Goal: Information Seeking & Learning: Check status

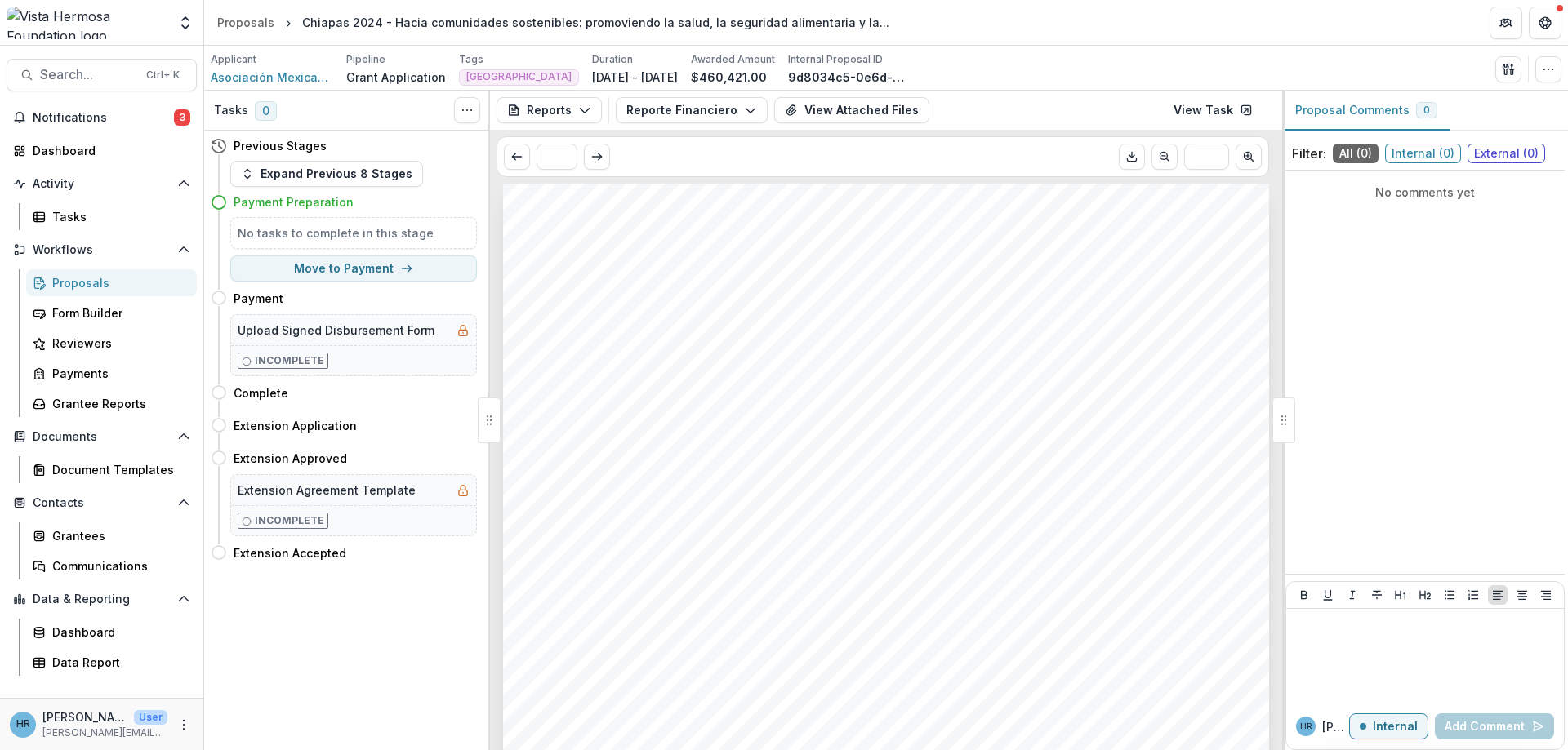
scroll to position [3233, 0]
click at [274, 77] on span "Asociación Mexicana de Transformación Rural y Urbana A.C (Amextra, Inc.)" at bounding box center [271, 77] width 122 height 17
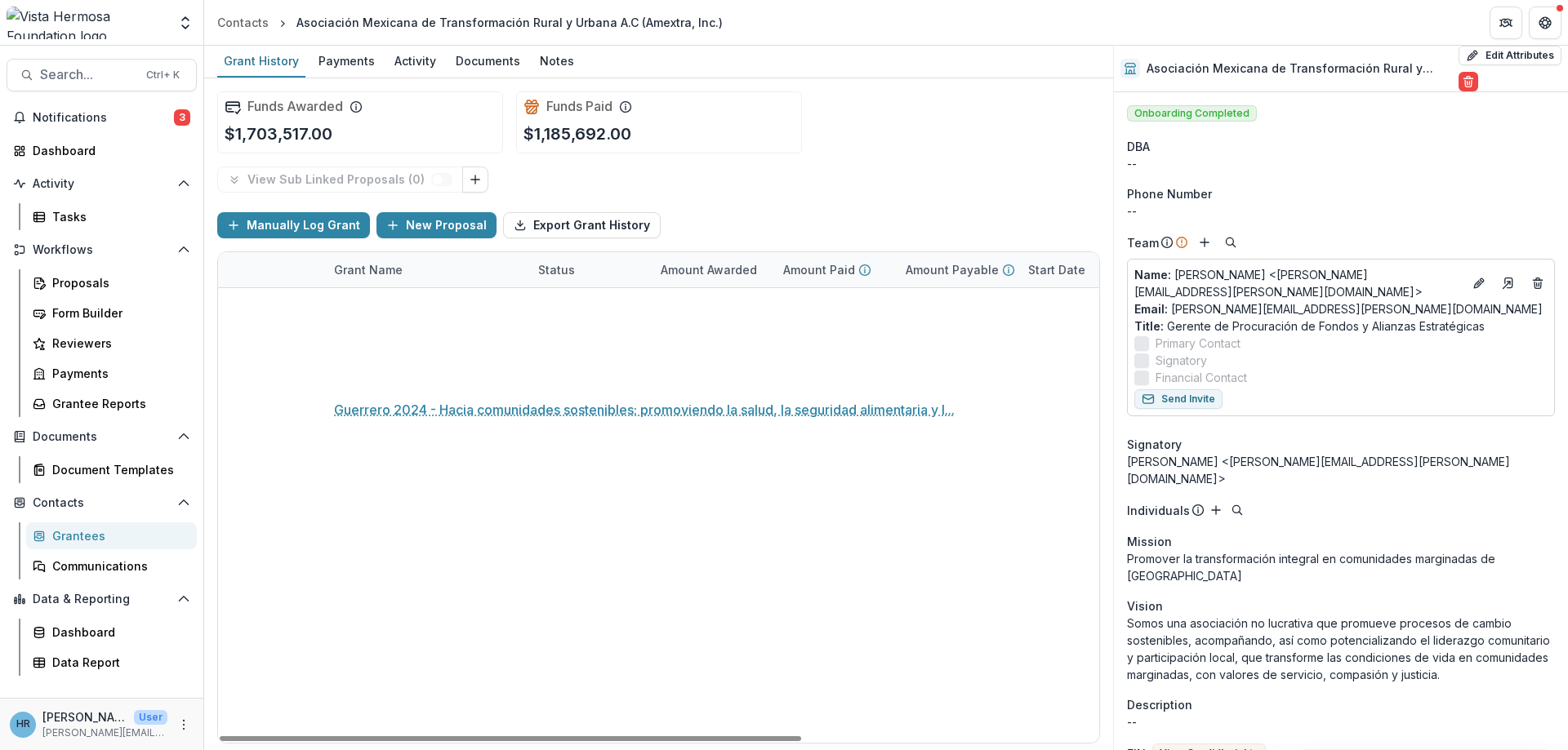
click at [422, 375] on link "Guerrero 2024 - Hacia comunidades sostenibles: promoviendo la salud, la segurid…" at bounding box center [426, 375] width 184 height 17
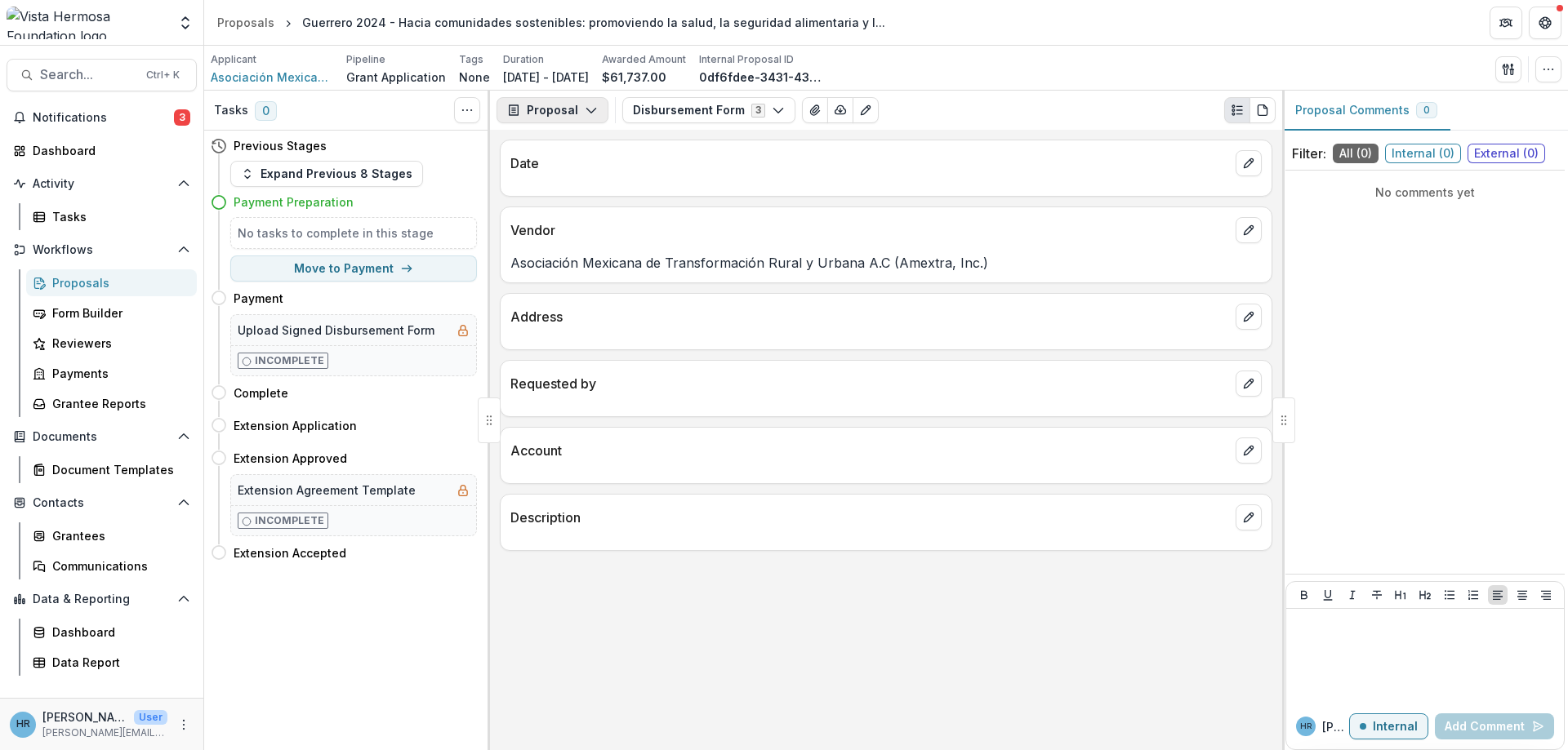
click at [580, 113] on button "Proposal" at bounding box center [552, 109] width 112 height 26
click at [574, 199] on div "Reports" at bounding box center [604, 201] width 149 height 17
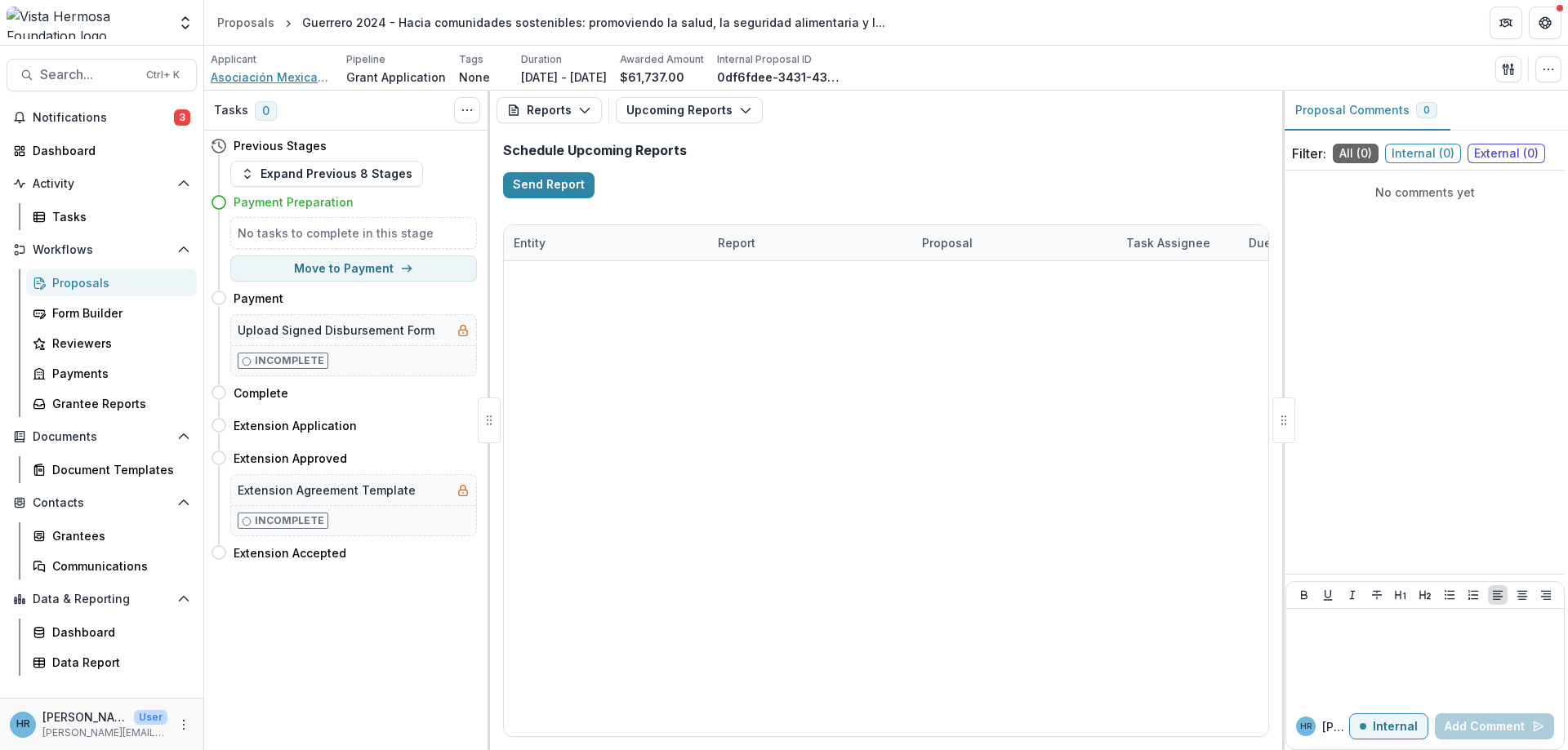
click at [301, 75] on span "Asociación Mexicana de Transformación Rural y Urbana A.C (Amextra, Inc.)" at bounding box center [271, 77] width 122 height 17
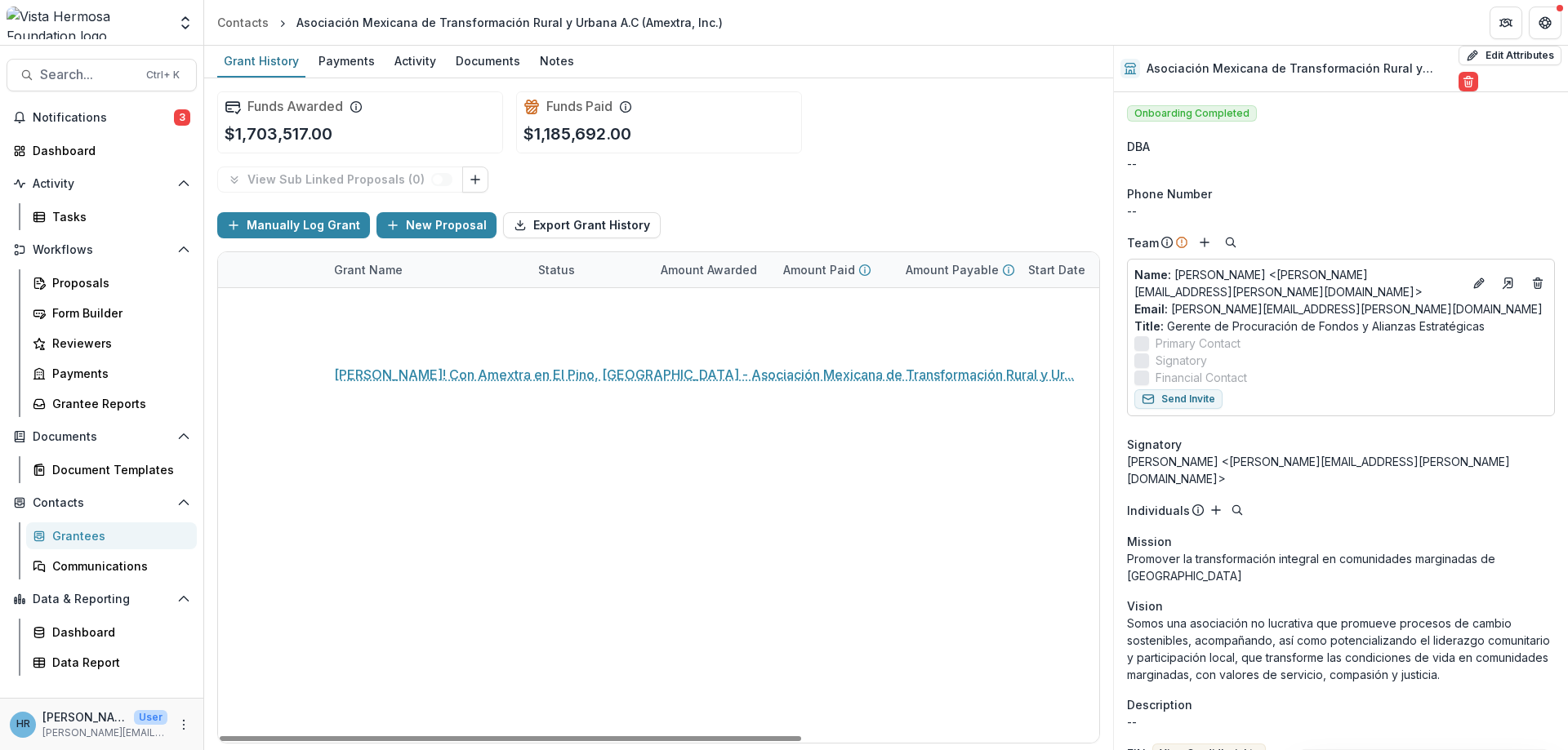
click at [427, 338] on link "[PERSON_NAME]! Con Amextra en El Pino, [GEOGRAPHIC_DATA] - Asociación Mexicana …" at bounding box center [426, 341] width 184 height 17
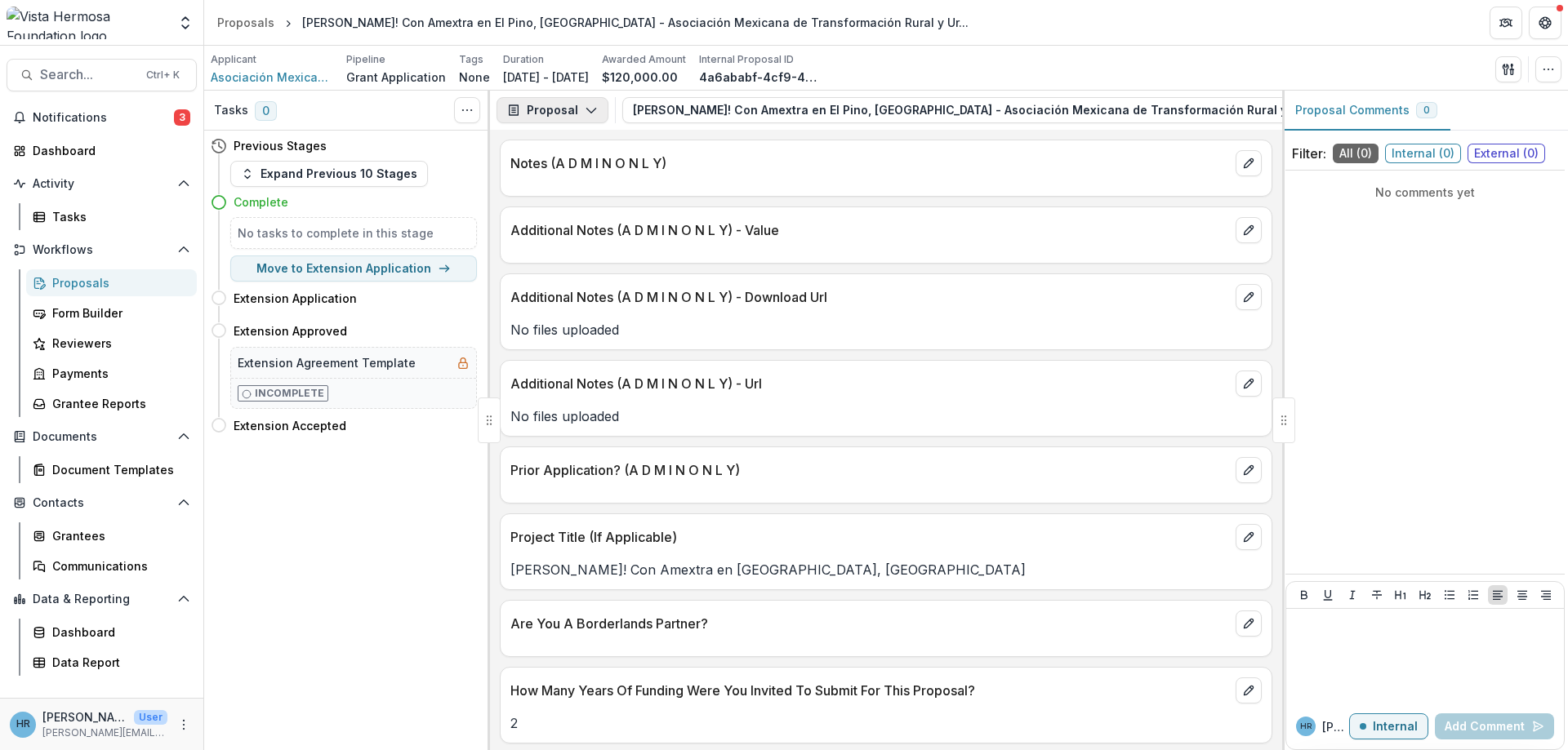
click at [580, 109] on button "Proposal" at bounding box center [552, 109] width 112 height 26
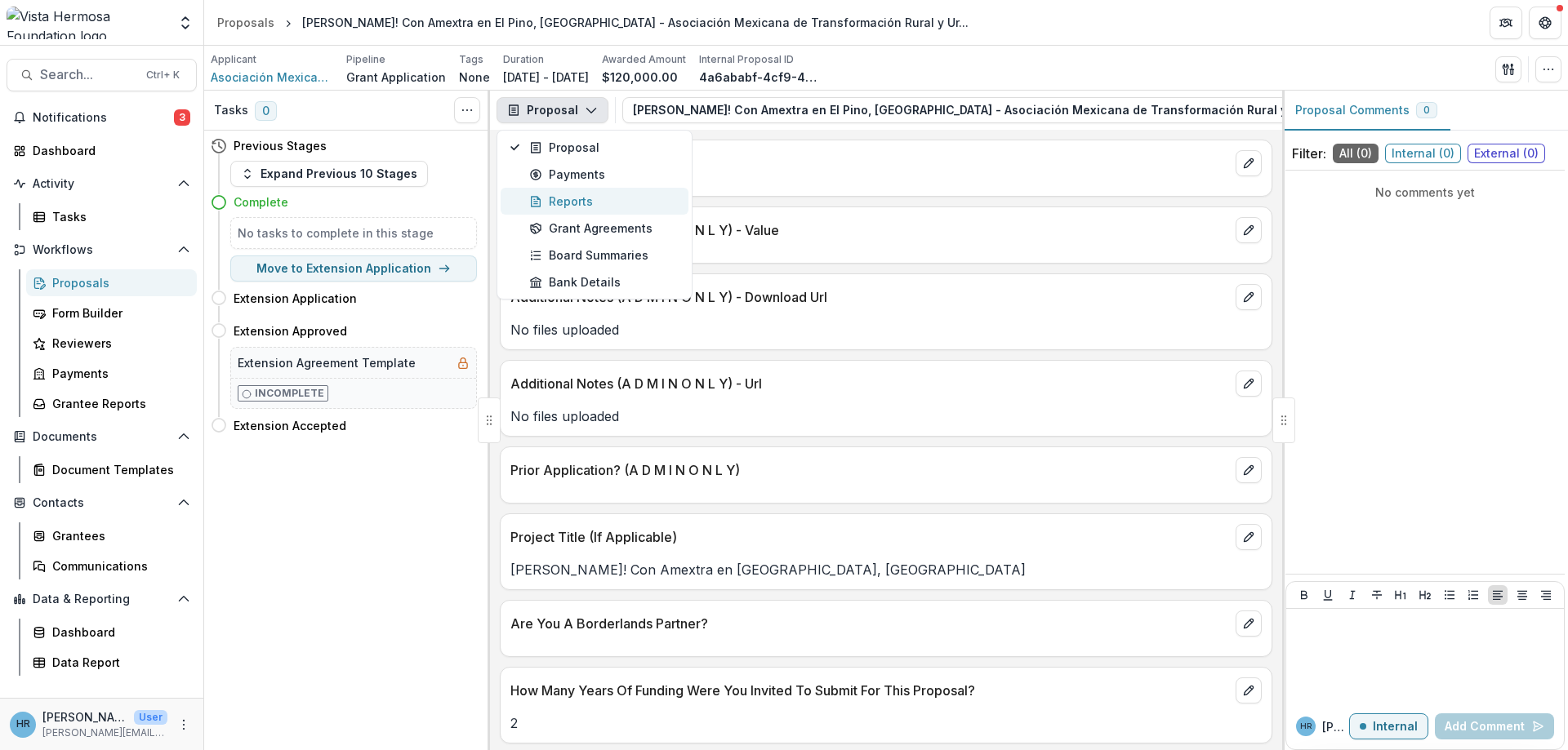
click at [574, 204] on div "Reports" at bounding box center [604, 201] width 149 height 17
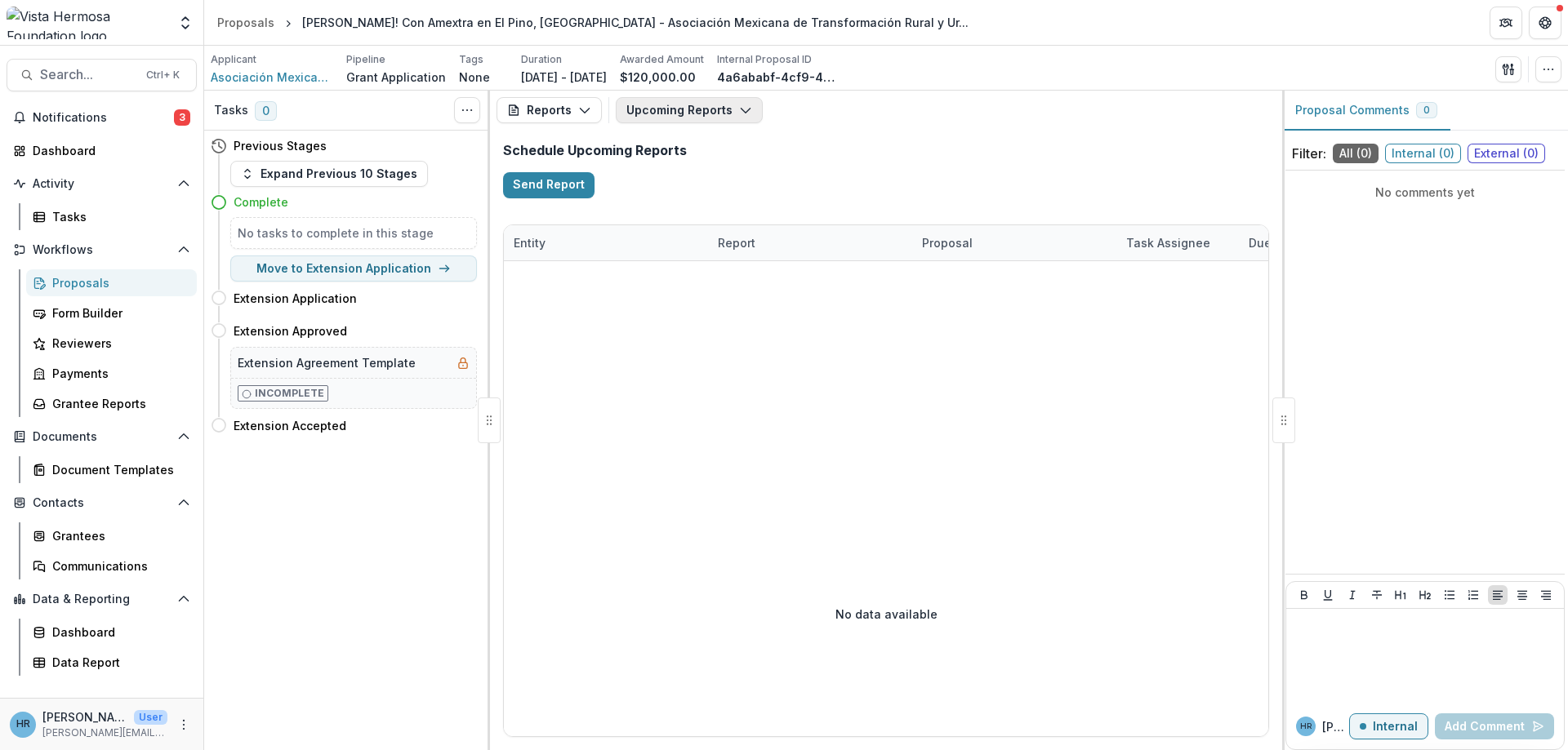
click at [633, 109] on button "Upcoming Reports" at bounding box center [689, 109] width 147 height 26
click at [659, 252] on circle "button" at bounding box center [653, 252] width 11 height 11
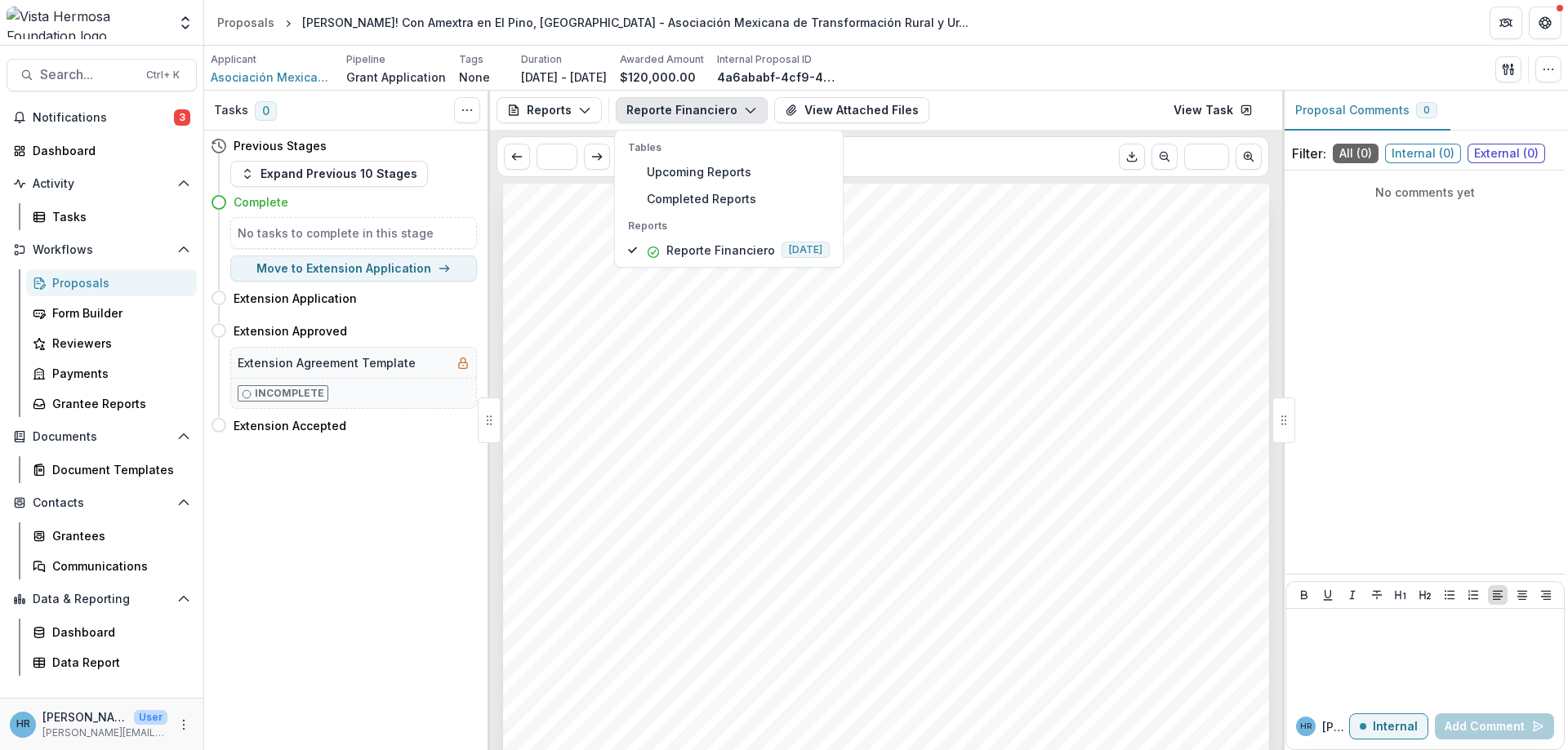
click at [860, 473] on div "Submission Responses Actualización del proyecto Reporte financiero Por favor, a…" at bounding box center [886, 725] width 766 height 1083
click at [796, 122] on div "Reports Proposal Payments Reports Grant Agreements Board Summaries Bank Details…" at bounding box center [886, 110] width 792 height 40
click at [799, 111] on button "View Attached Files" at bounding box center [851, 109] width 155 height 26
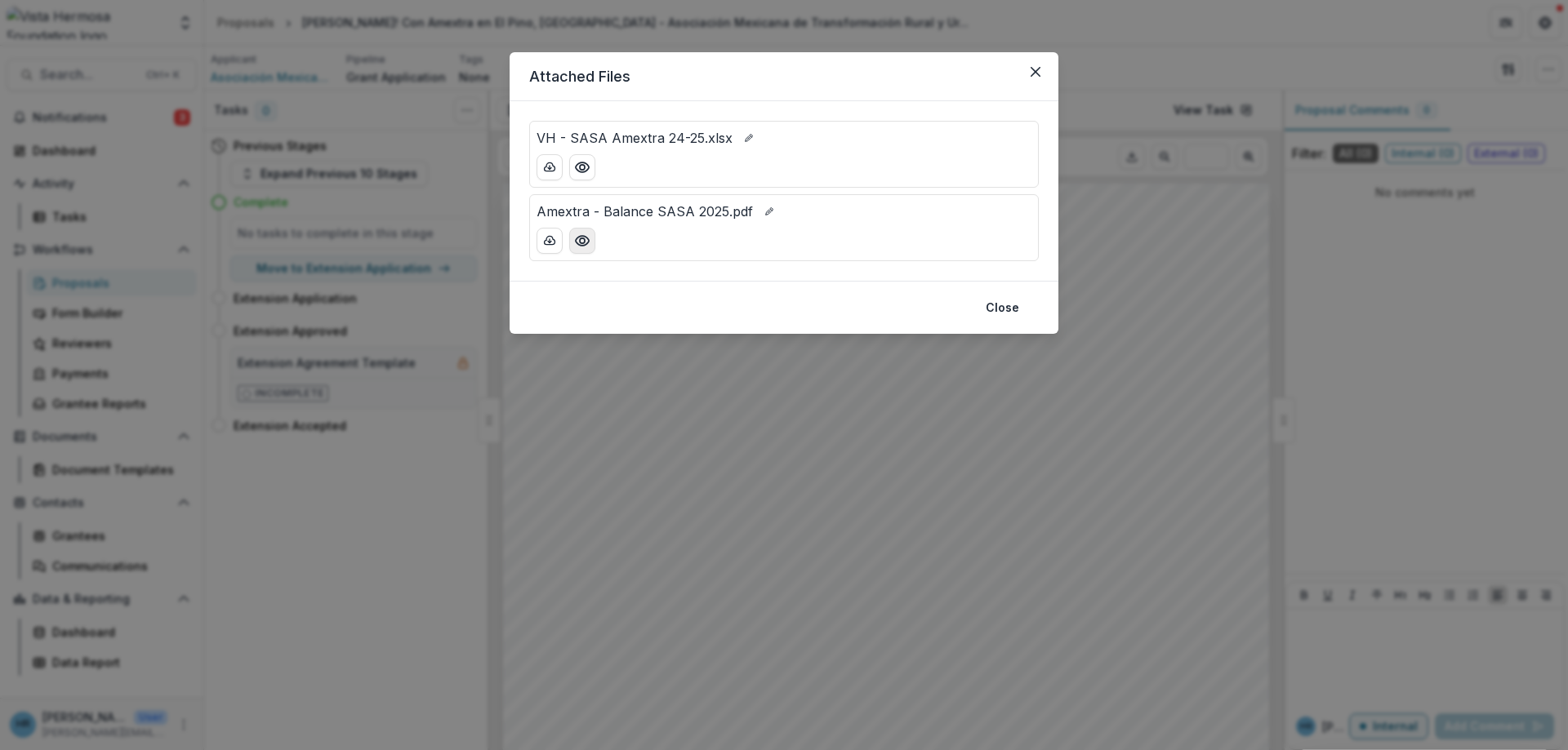
click at [578, 237] on icon "Preview Amextra - Balance SASA 2025.pdf" at bounding box center [583, 241] width 13 height 10
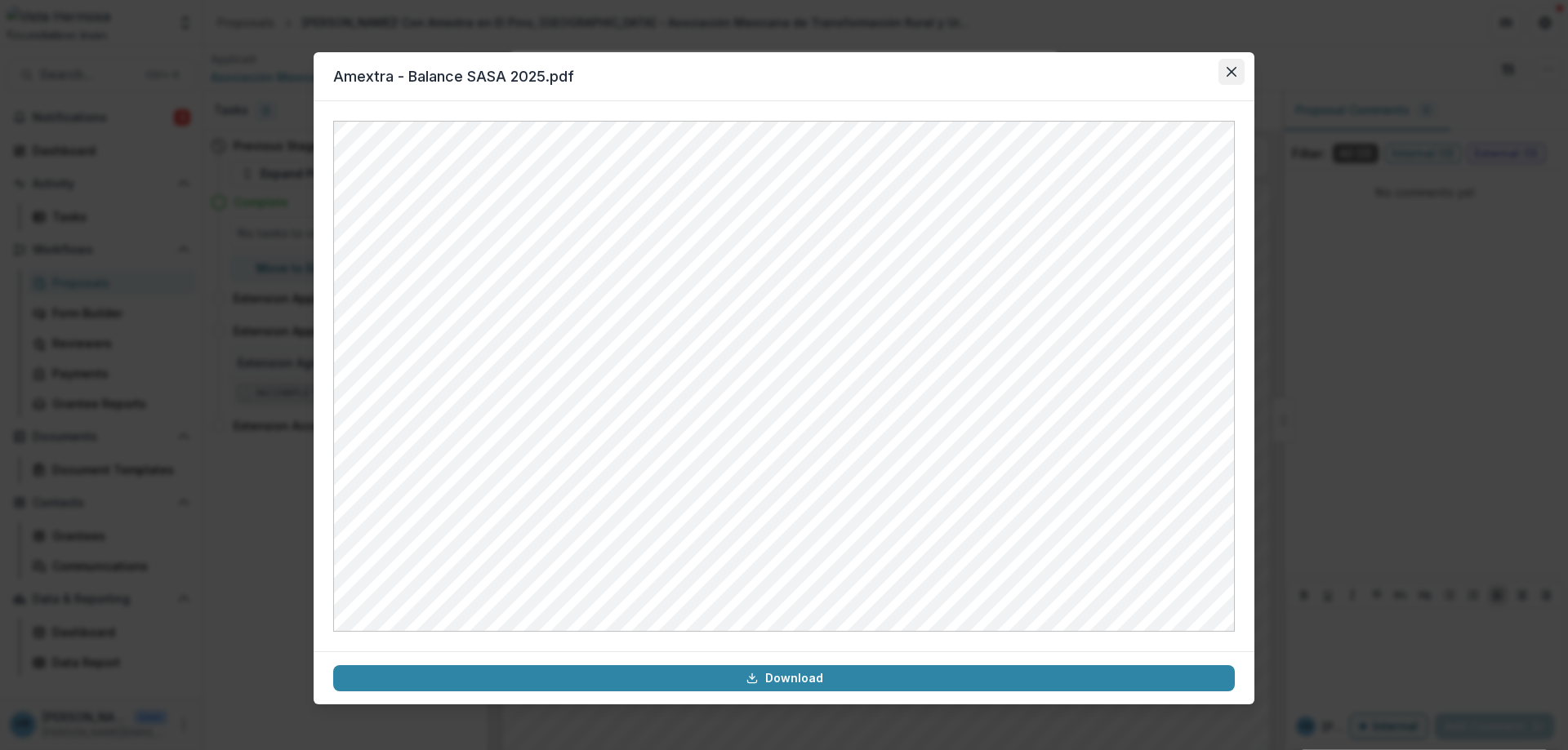
click at [1224, 70] on button "Close" at bounding box center [1231, 72] width 26 height 26
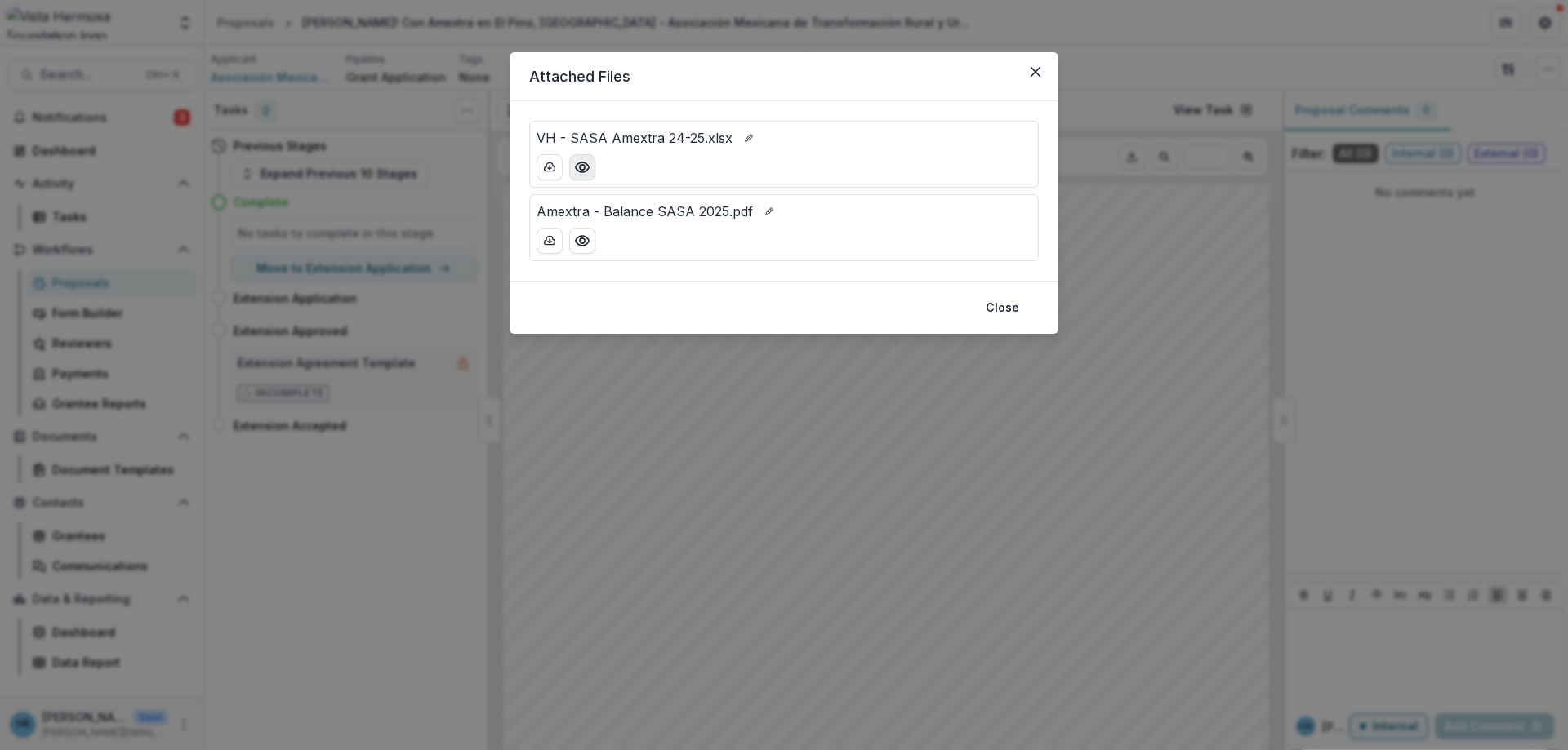
click at [579, 167] on icon "Preview VH - SASA Amextra 24-25.xlsx" at bounding box center [582, 167] width 16 height 16
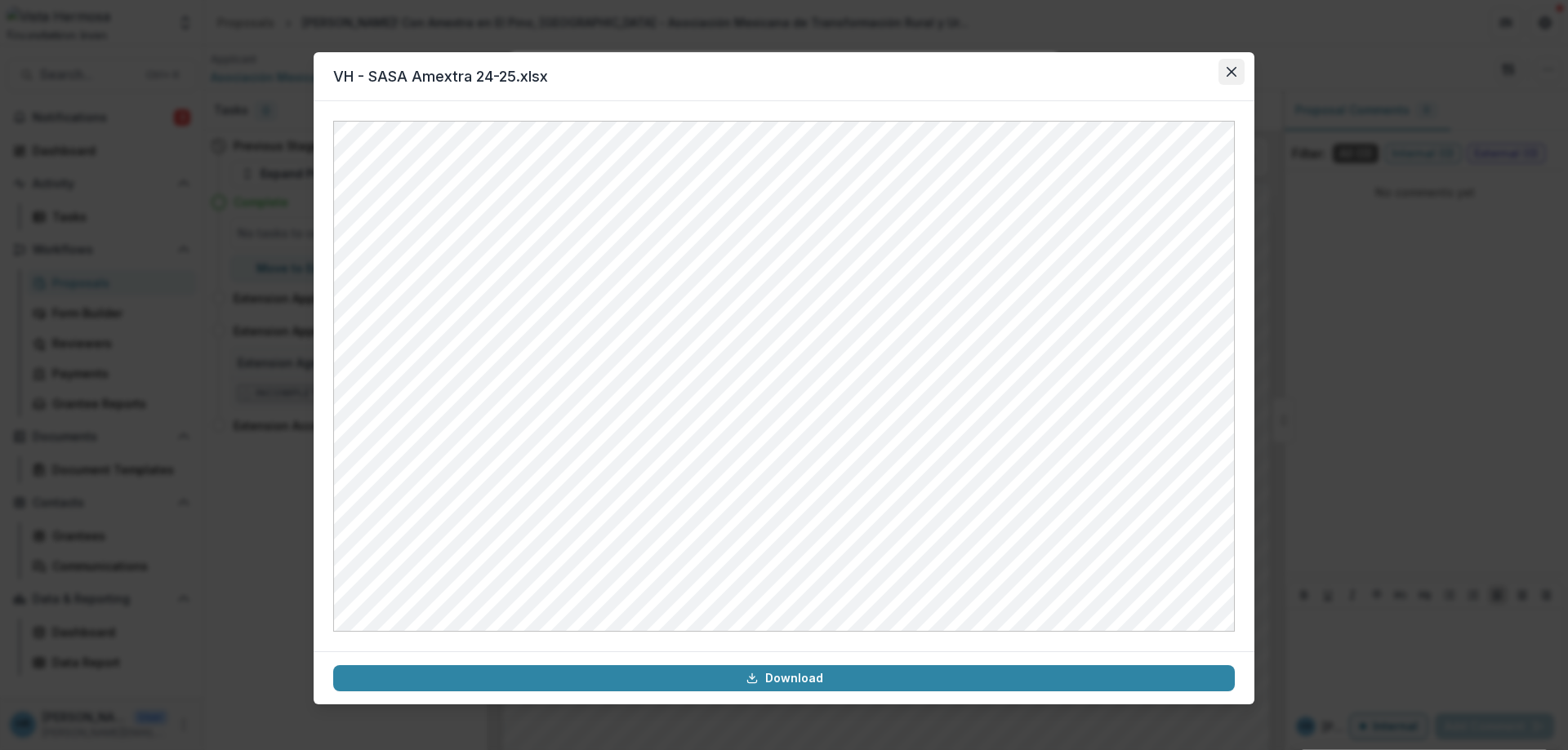
click at [1229, 76] on icon "Close" at bounding box center [1232, 72] width 10 height 10
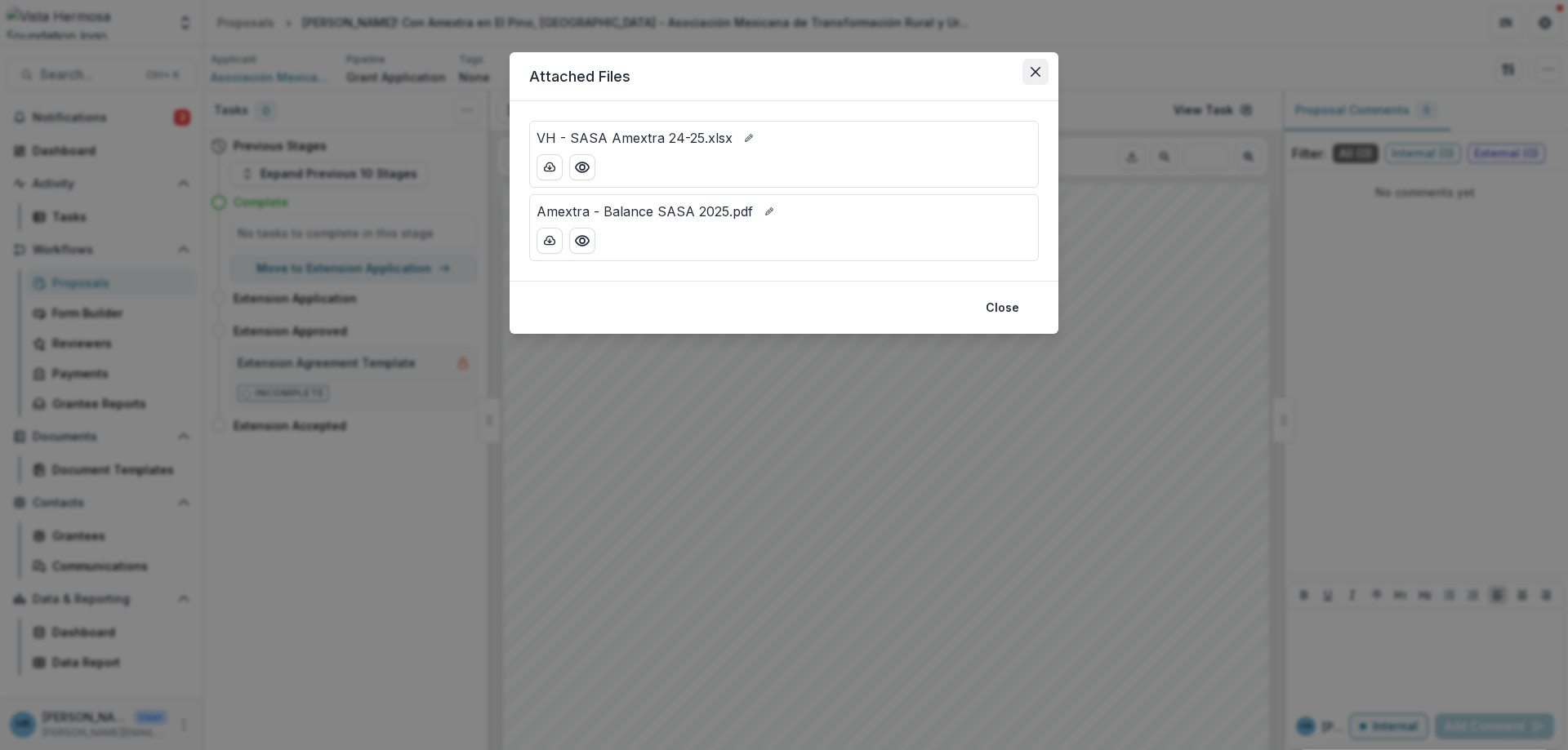
click at [1033, 76] on button "Close" at bounding box center [1035, 72] width 26 height 26
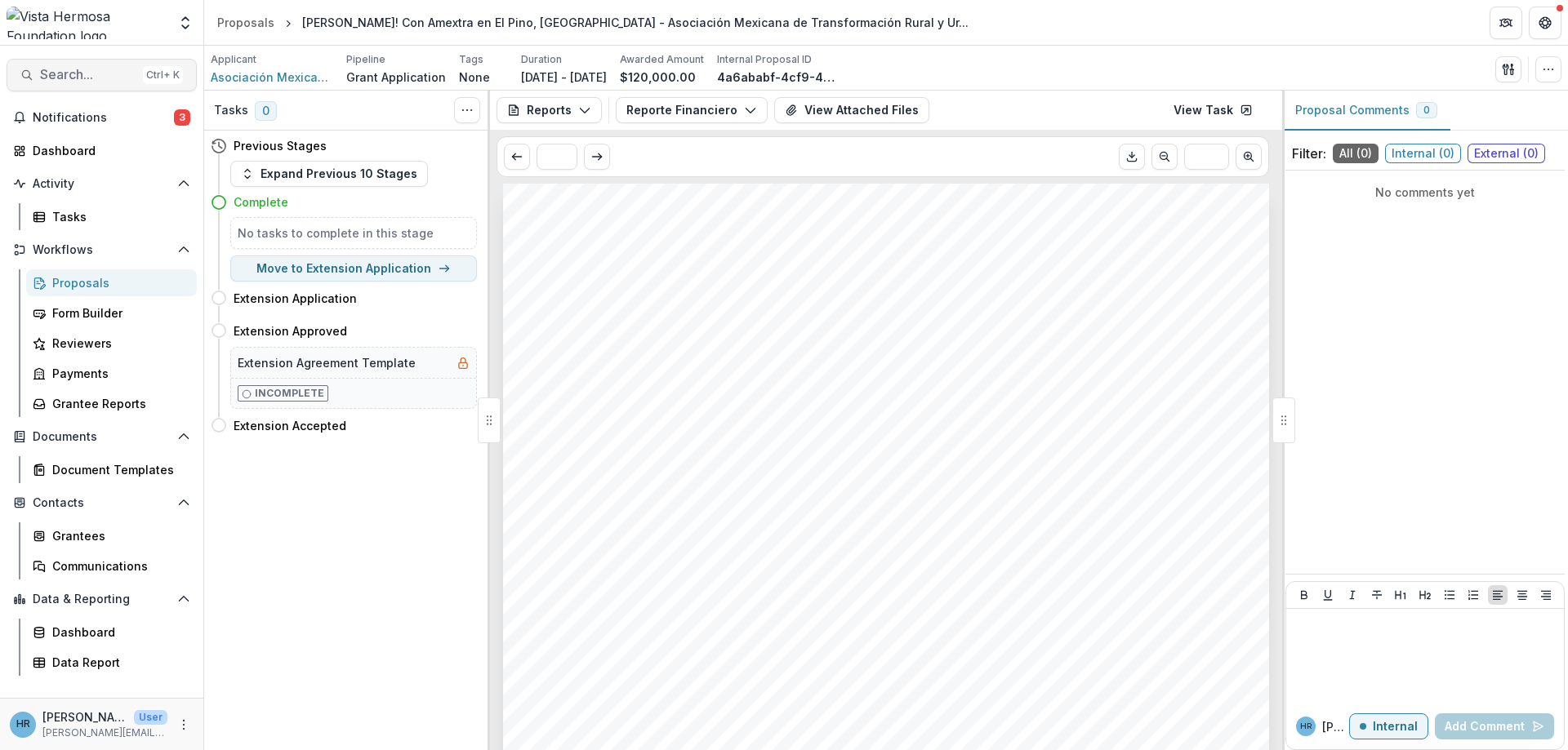
click at [115, 68] on span "Search..." at bounding box center [88, 75] width 96 height 15
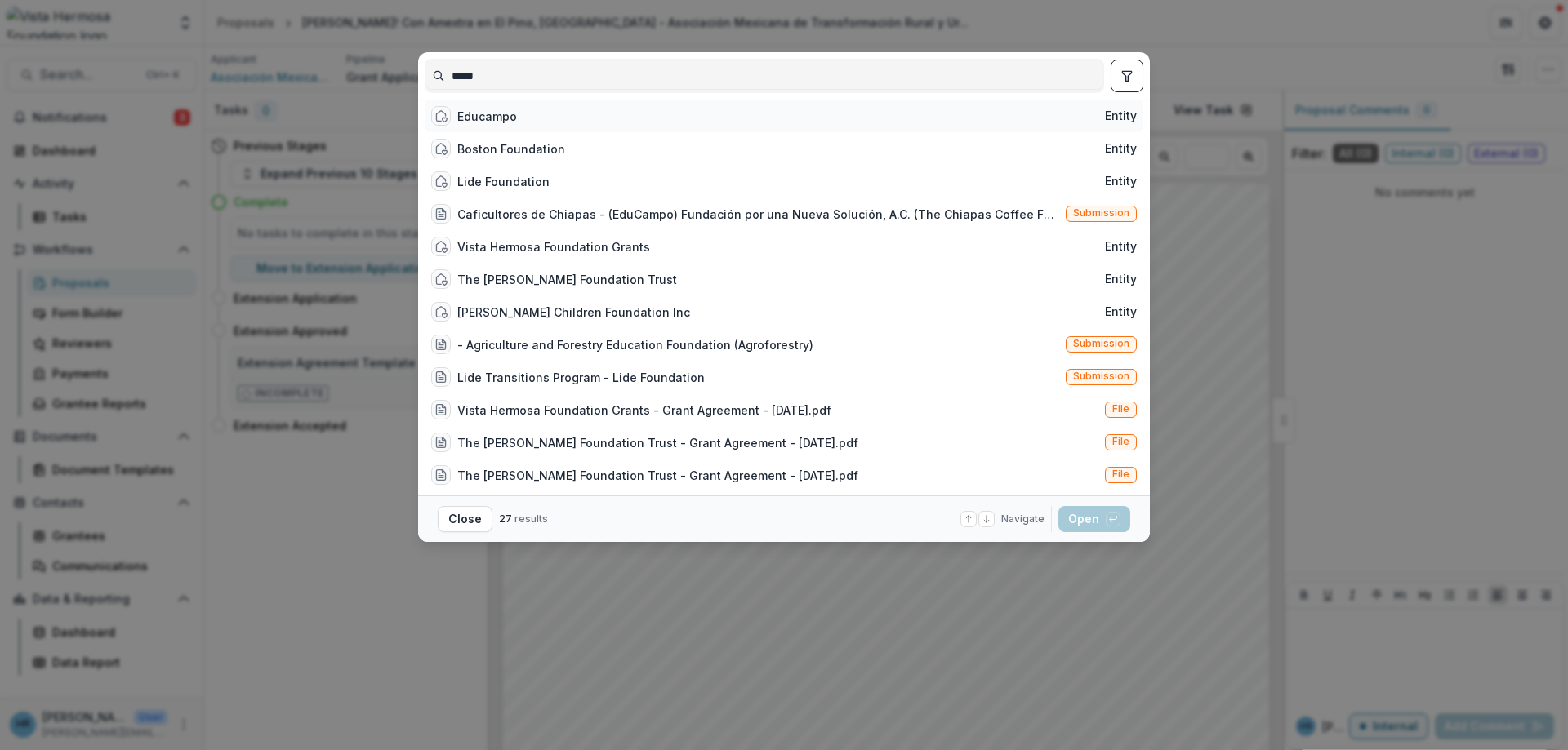
type input "*****"
click at [492, 117] on div "Educampo" at bounding box center [487, 116] width 60 height 17
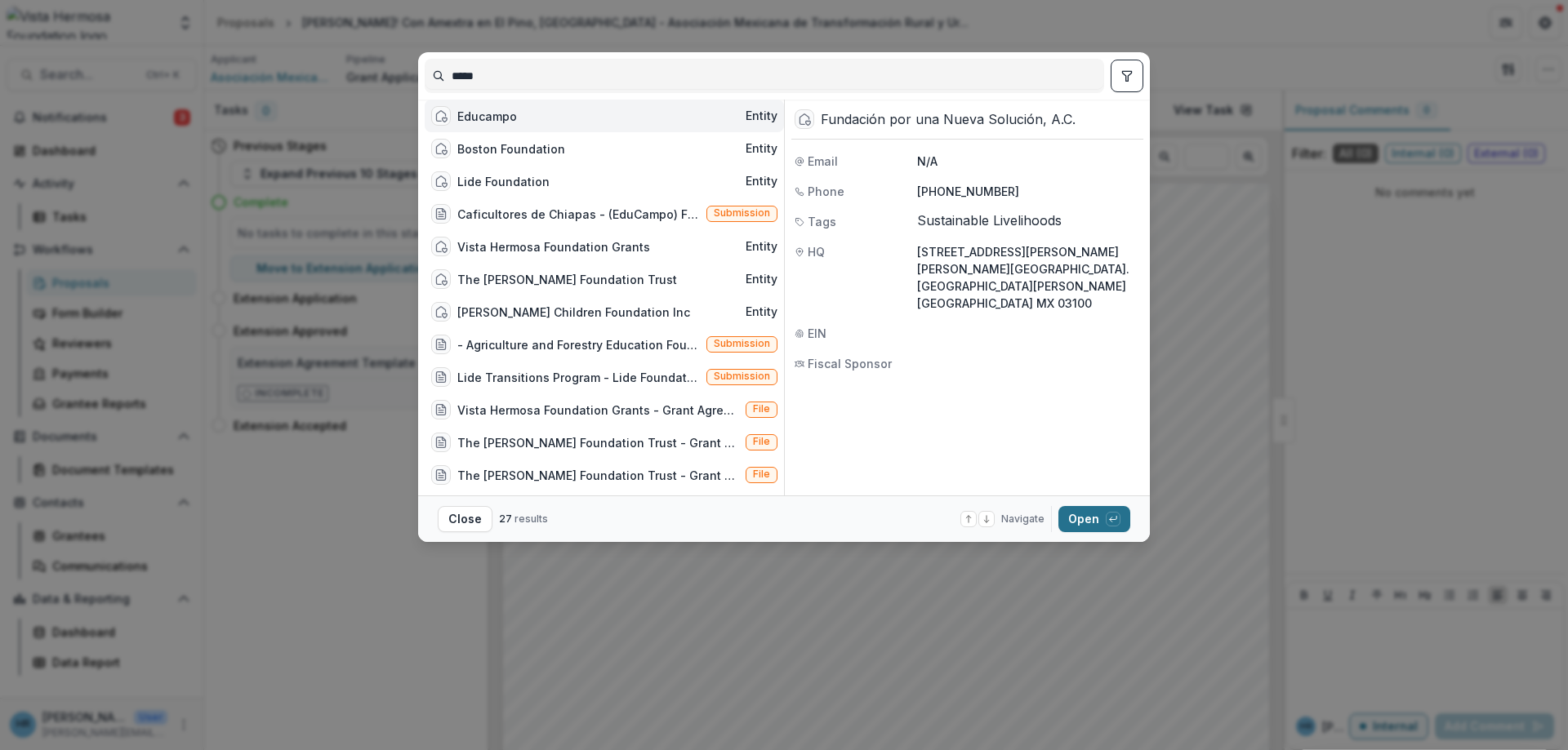
click at [1087, 529] on button "Open with enter key" at bounding box center [1094, 519] width 72 height 26
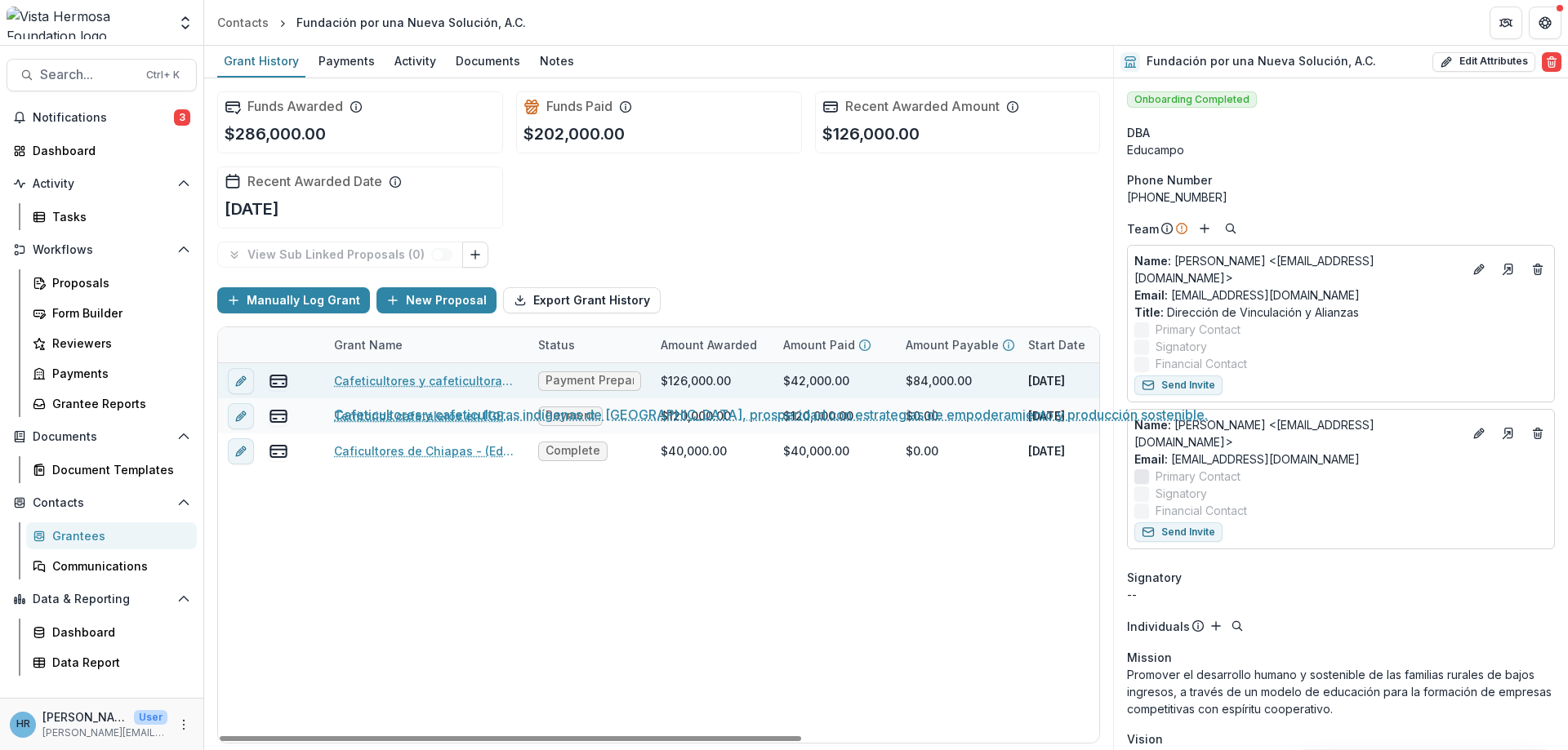
click at [425, 381] on link "Cafeticultores y cafeticultoras indígenas de [GEOGRAPHIC_DATA], prosperidad con…" at bounding box center [426, 380] width 184 height 17
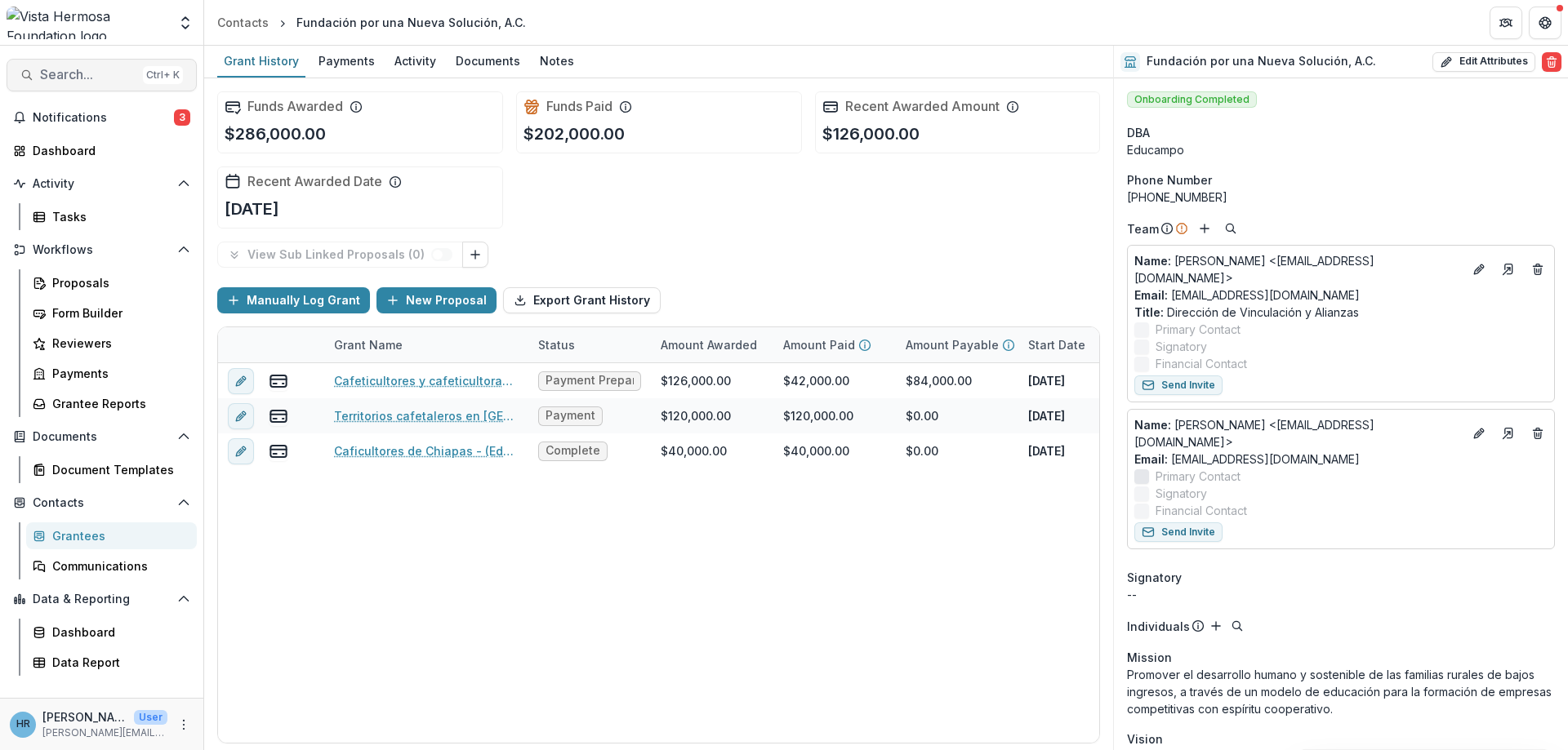
click at [116, 68] on span "Search..." at bounding box center [88, 75] width 96 height 15
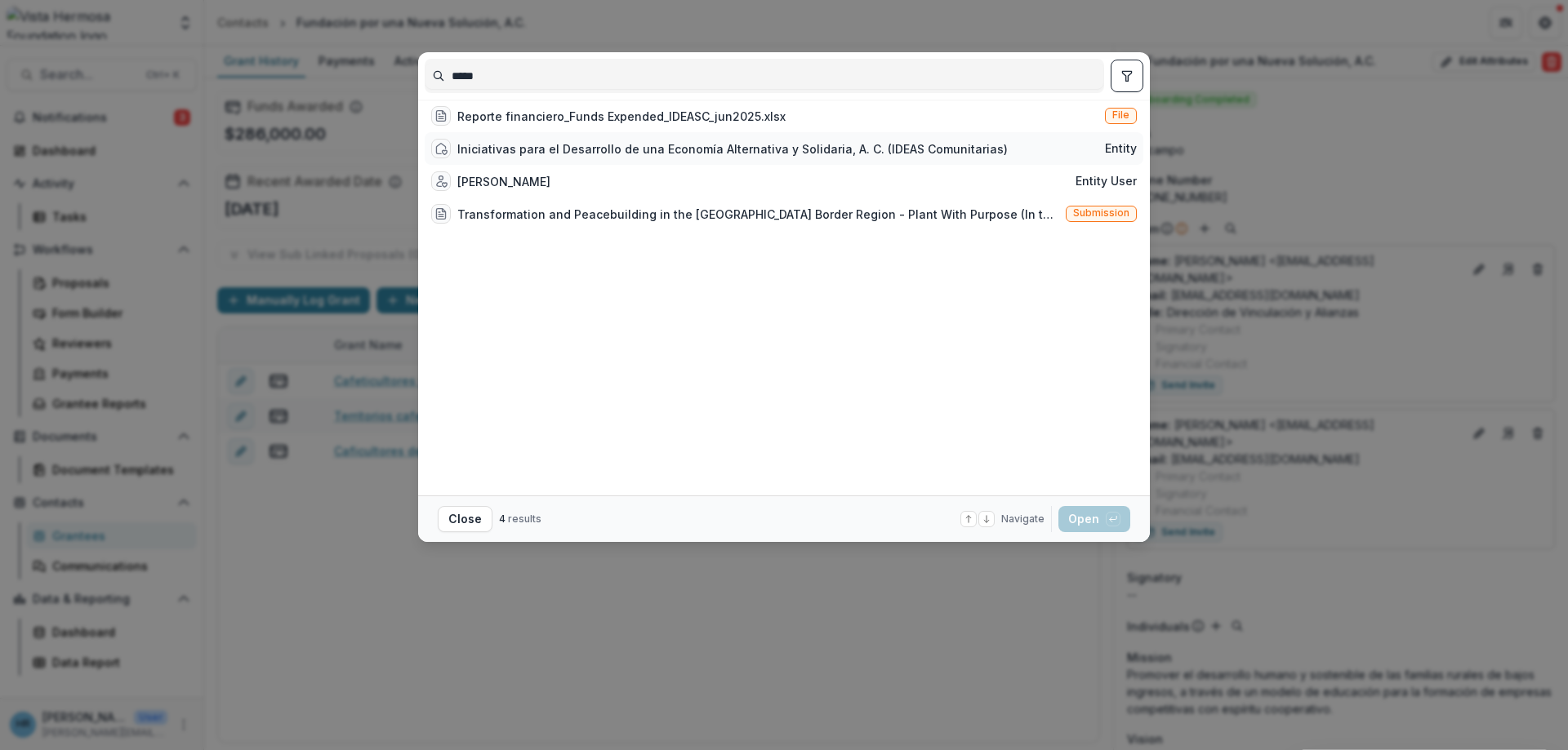
type input "*****"
click at [529, 157] on div "Iniciativas para el Desarrollo de una Economía Alternativa y Solidaria, A. C. (…" at bounding box center [733, 149] width 551 height 17
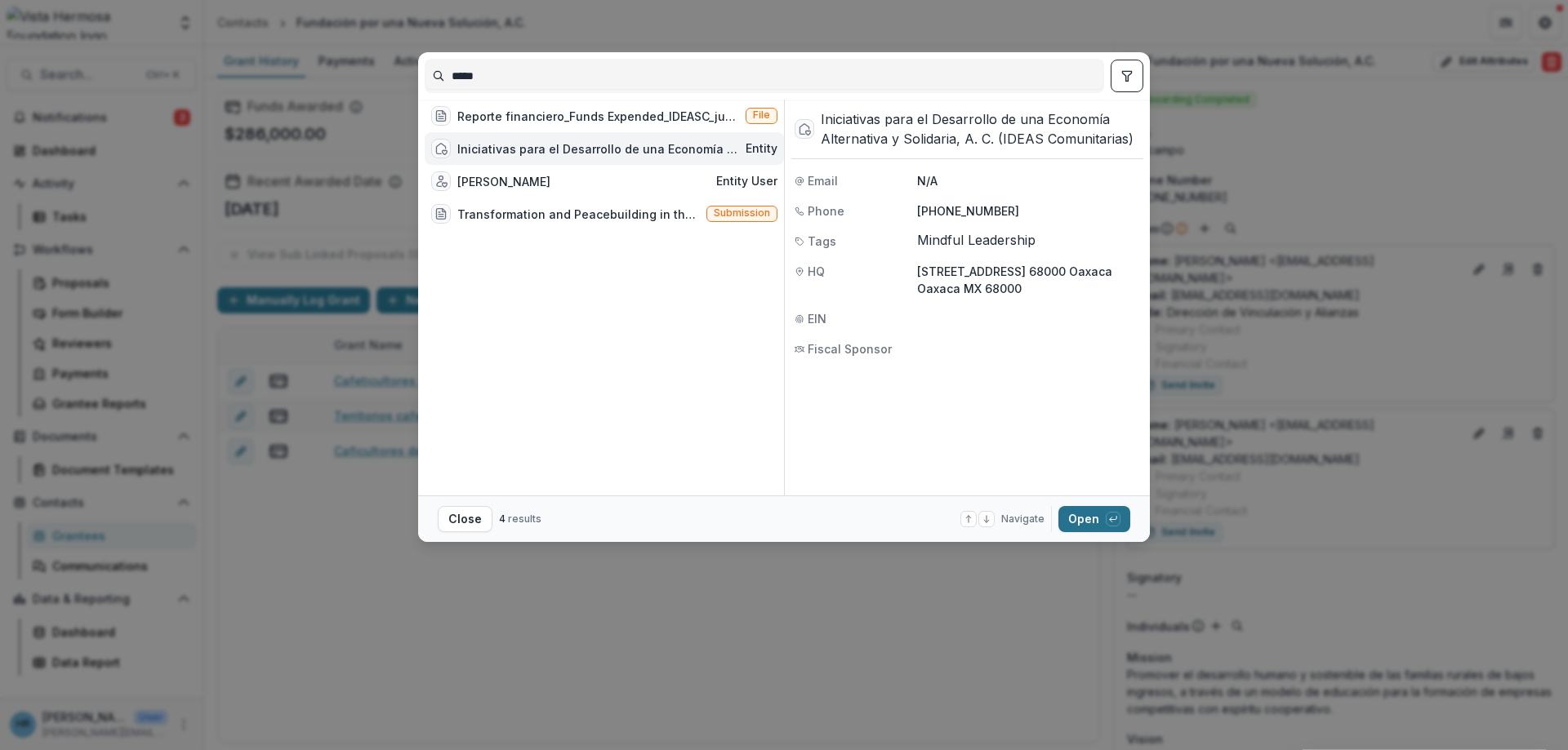
click at [1081, 519] on button "Open with enter key" at bounding box center [1094, 519] width 72 height 26
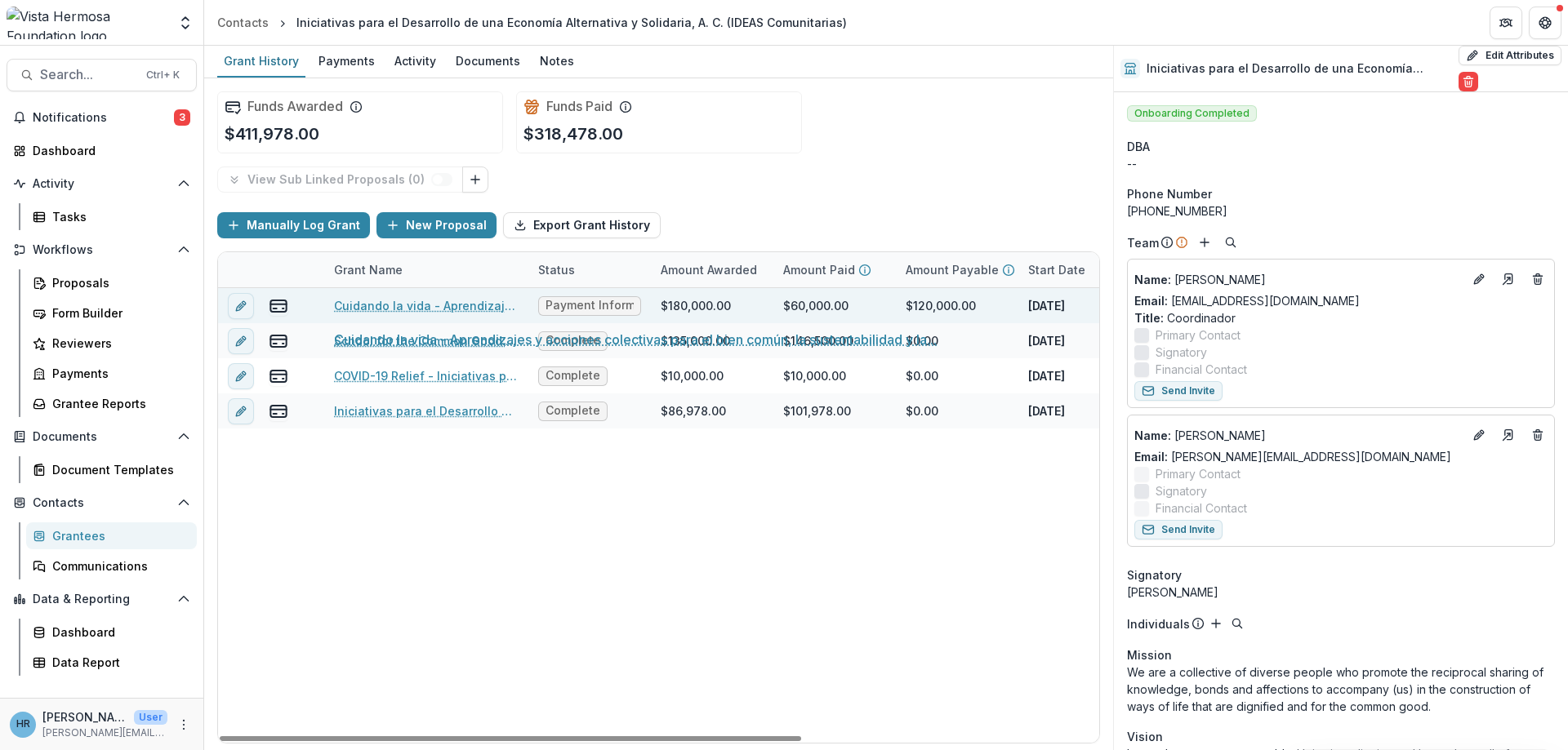
click at [386, 309] on link "Cuidando la vida - Aprendizajes y acciones colectivas para el bien común, la su…" at bounding box center [426, 306] width 184 height 17
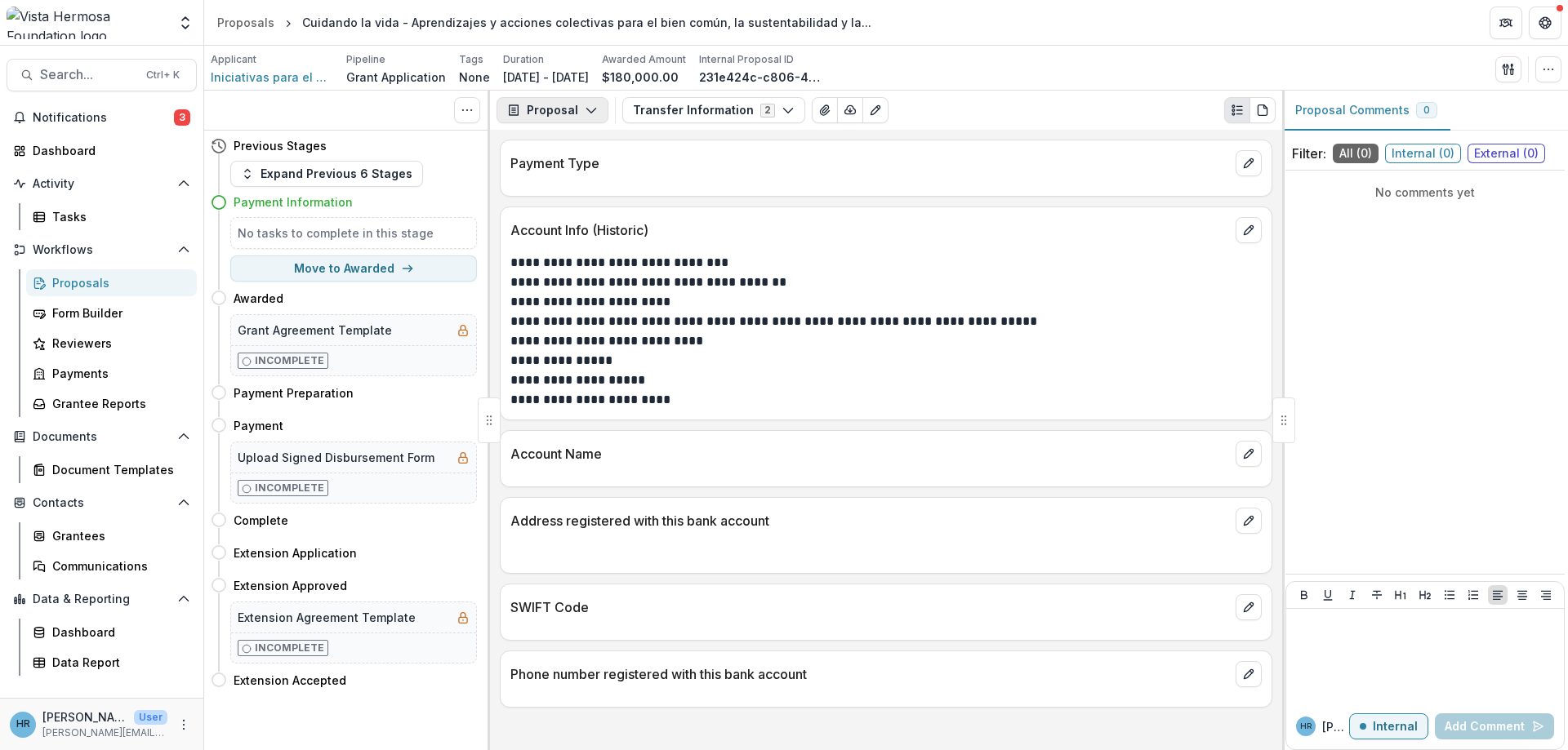
click at [546, 112] on button "Proposal" at bounding box center [552, 109] width 112 height 26
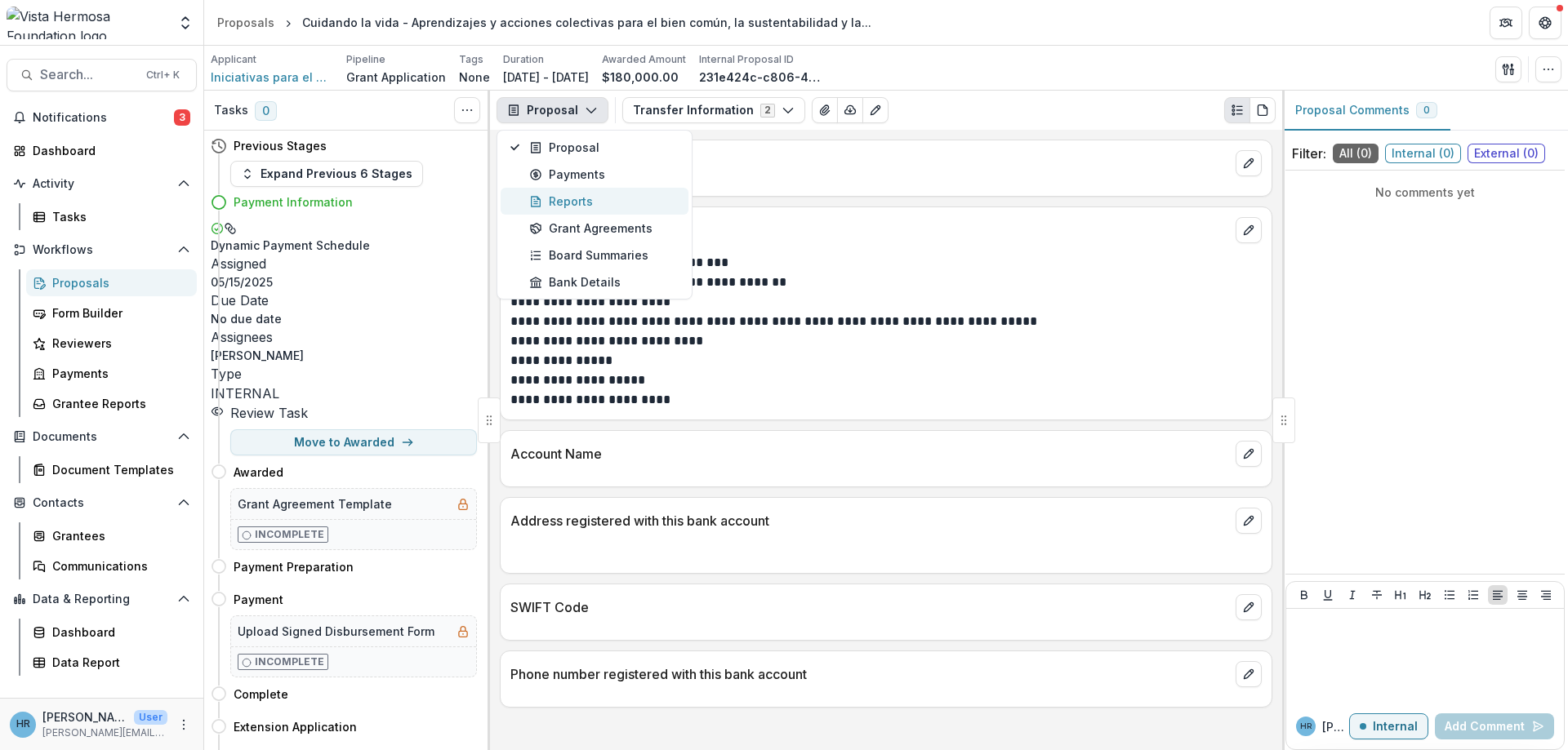
click at [558, 205] on div "Reports" at bounding box center [604, 201] width 149 height 17
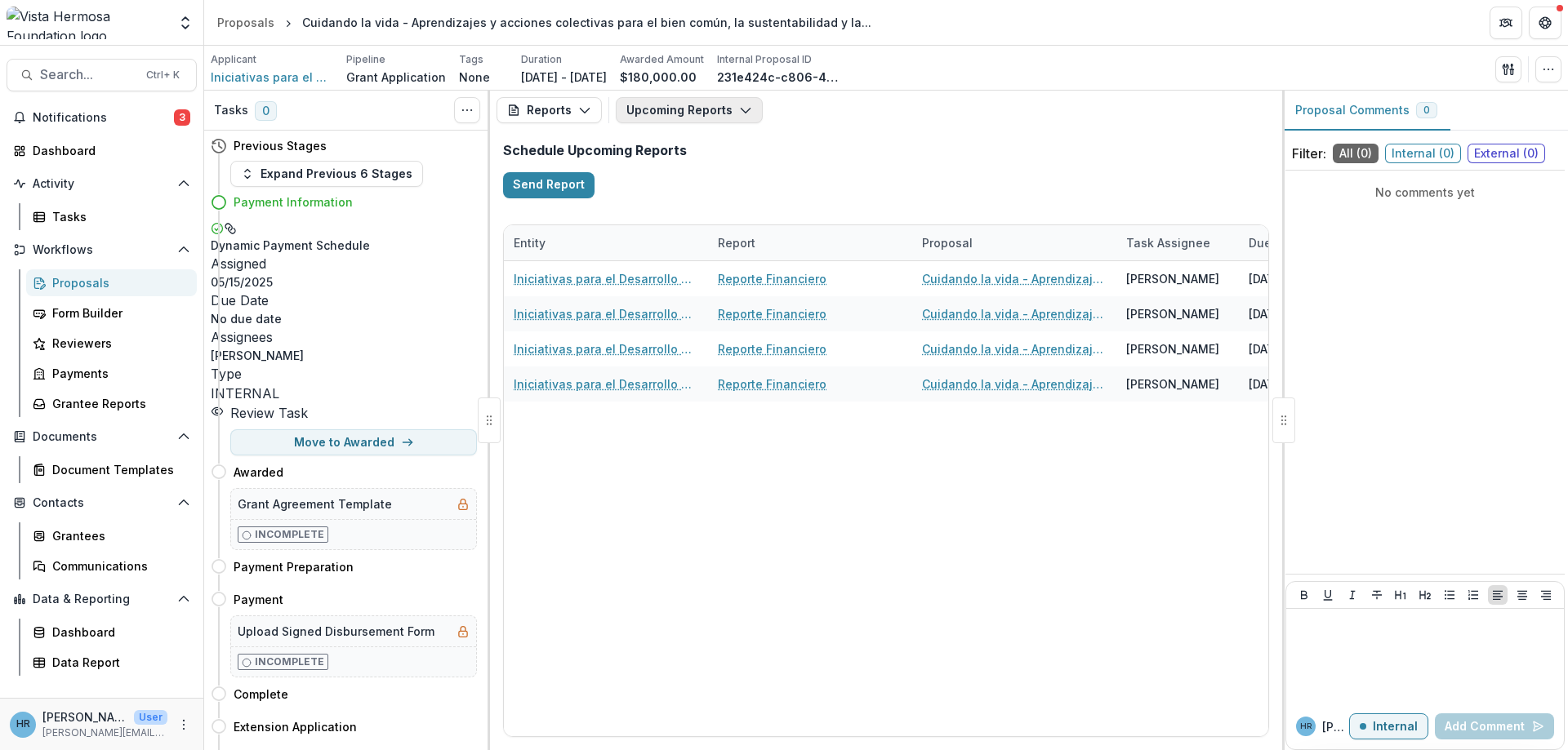
click at [659, 109] on button "Upcoming Reports" at bounding box center [689, 109] width 147 height 26
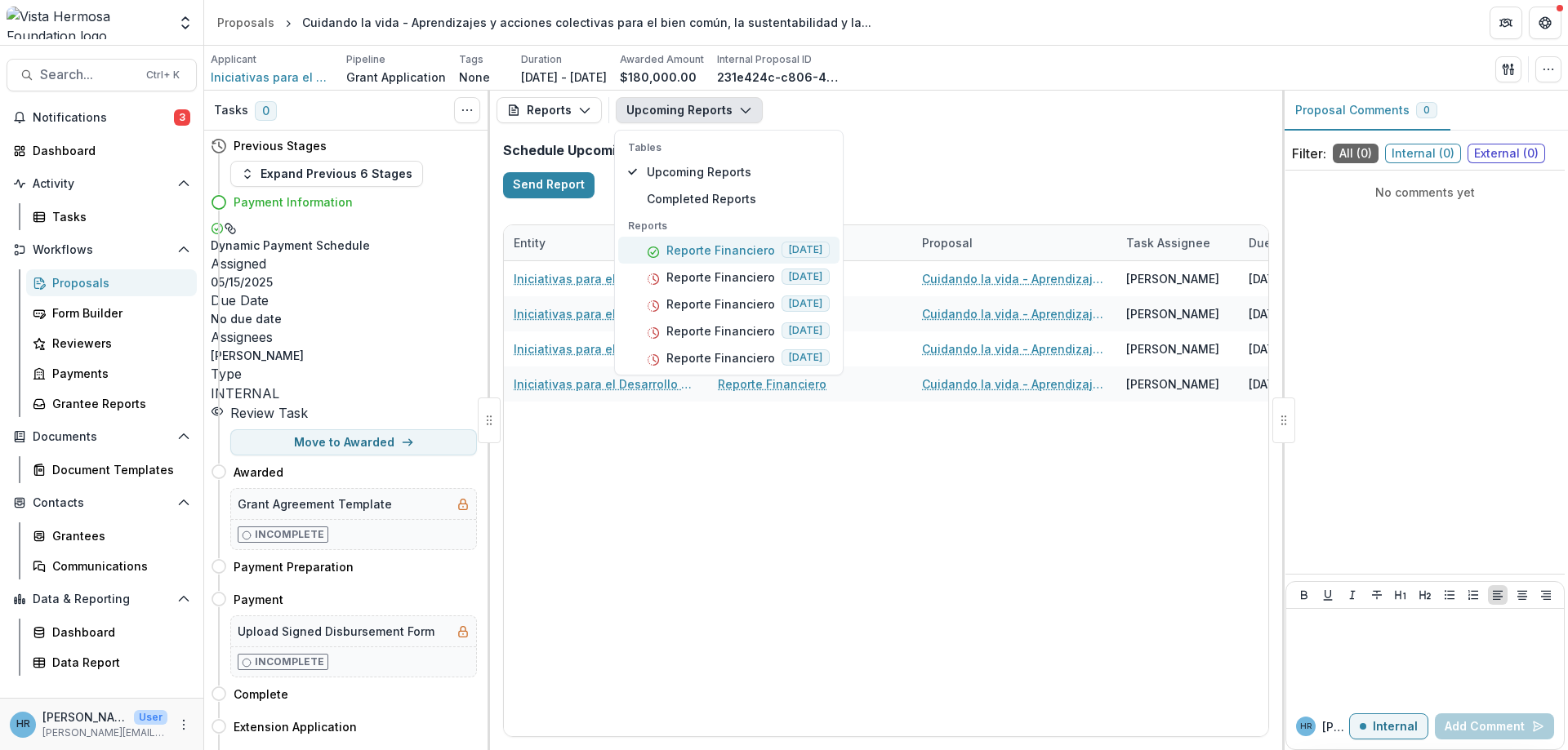
click at [690, 253] on p "Reporte Financiero" at bounding box center [720, 250] width 109 height 17
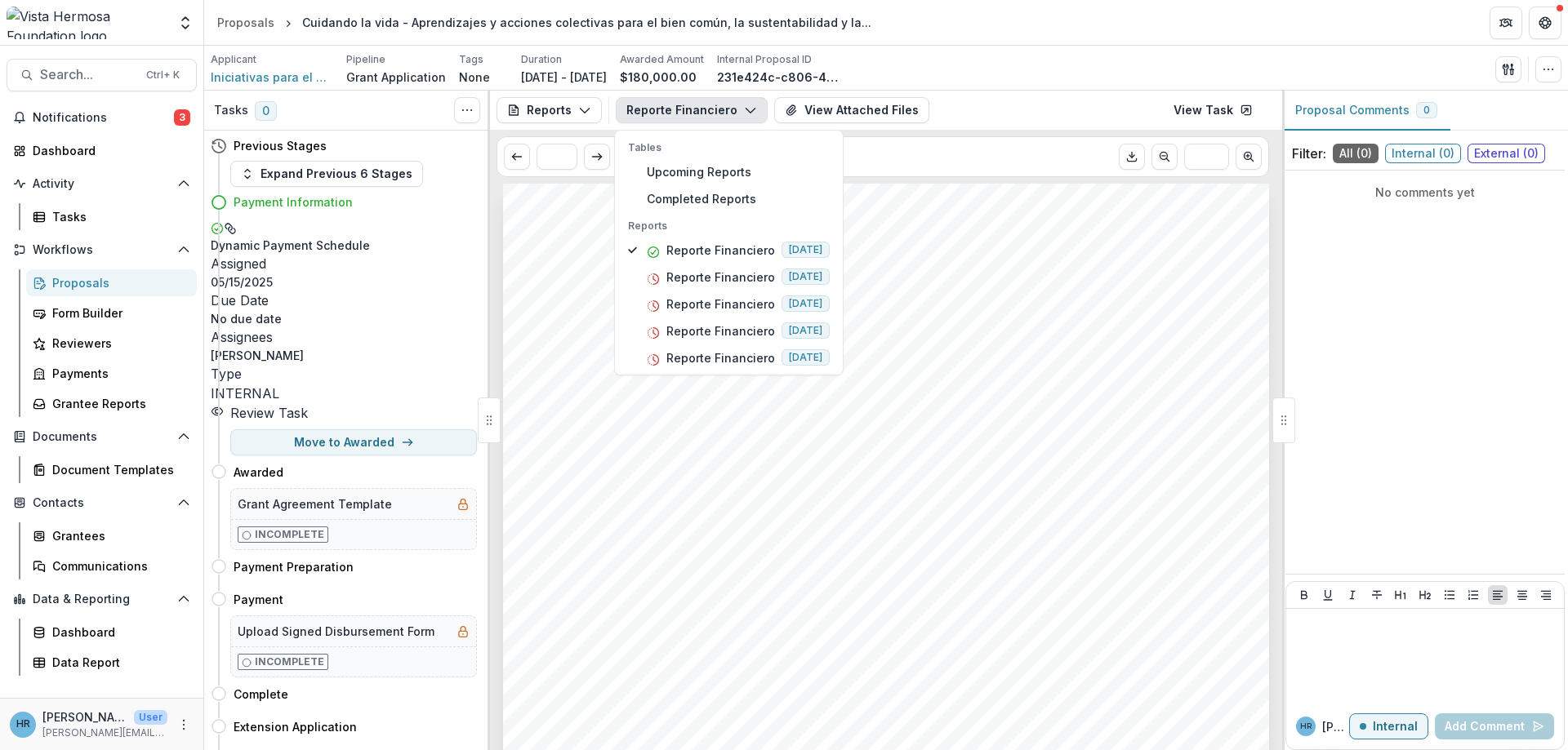
click at [914, 213] on div "Submission Responses Actualización del proyecto Reporte financiero Por favor, a…" at bounding box center [886, 725] width 766 height 1083
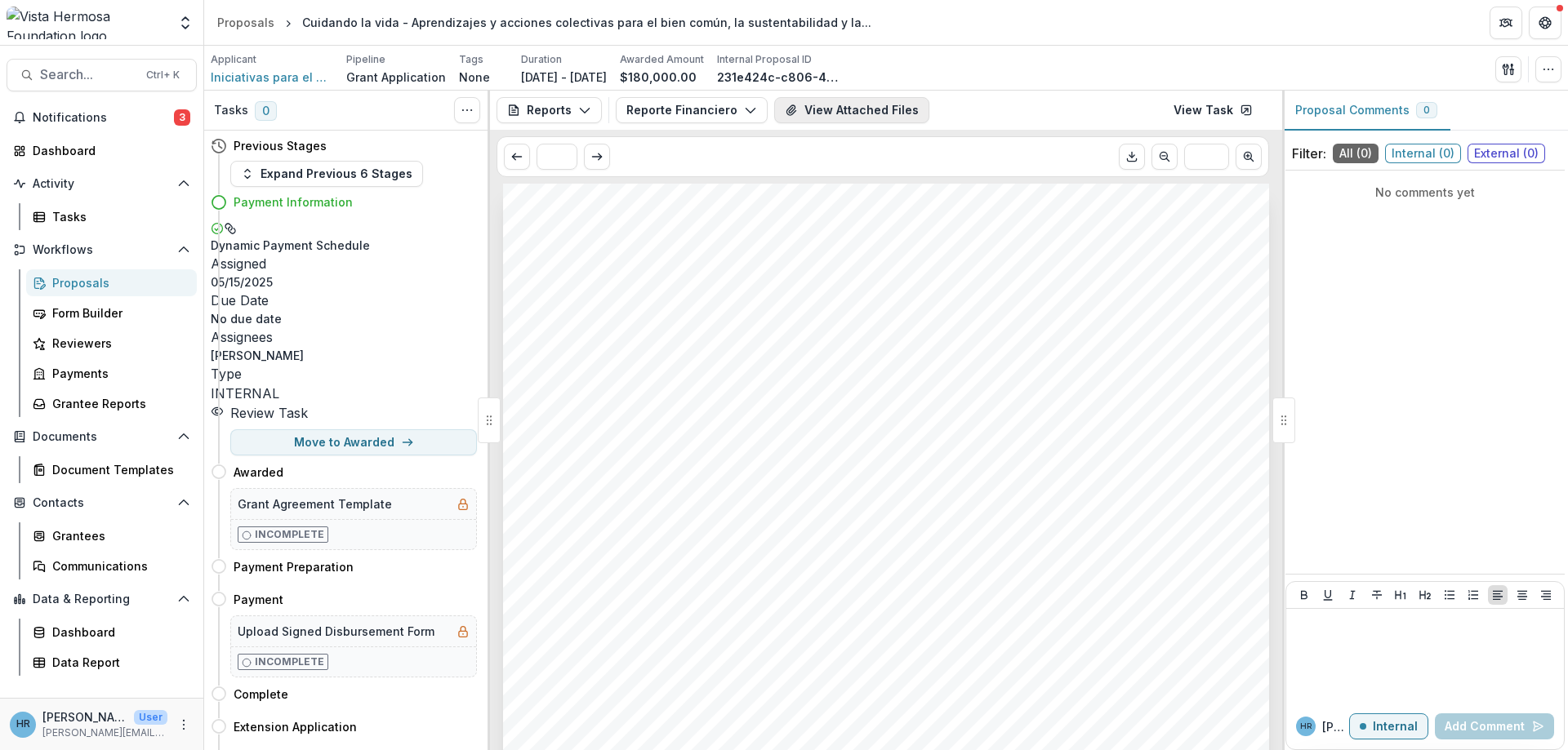
click at [842, 116] on button "View Attached Files" at bounding box center [851, 109] width 155 height 26
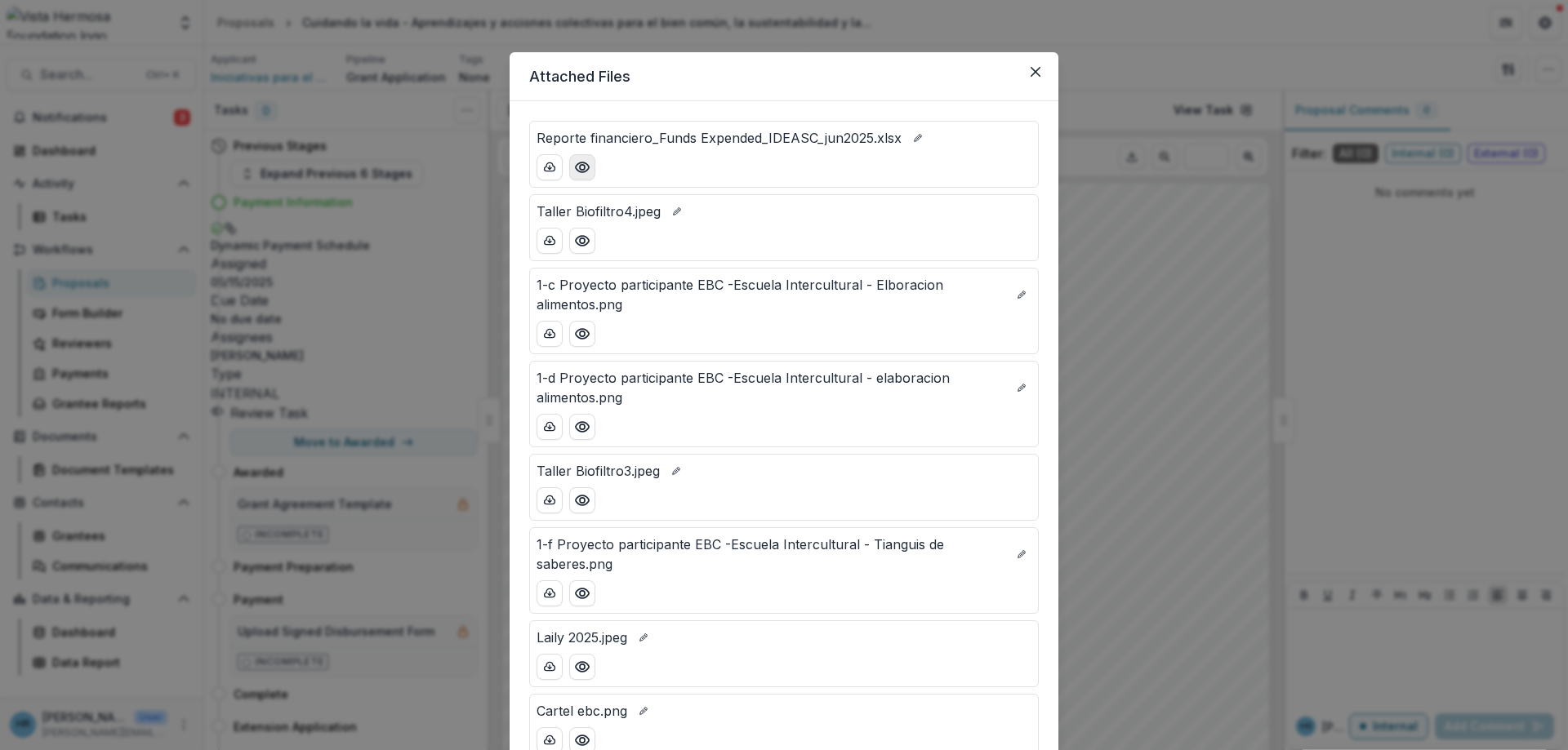
click at [575, 167] on icon "Preview Reporte financiero_Funds Expended_IDEASC_jun2025.xlsx" at bounding box center [582, 167] width 16 height 16
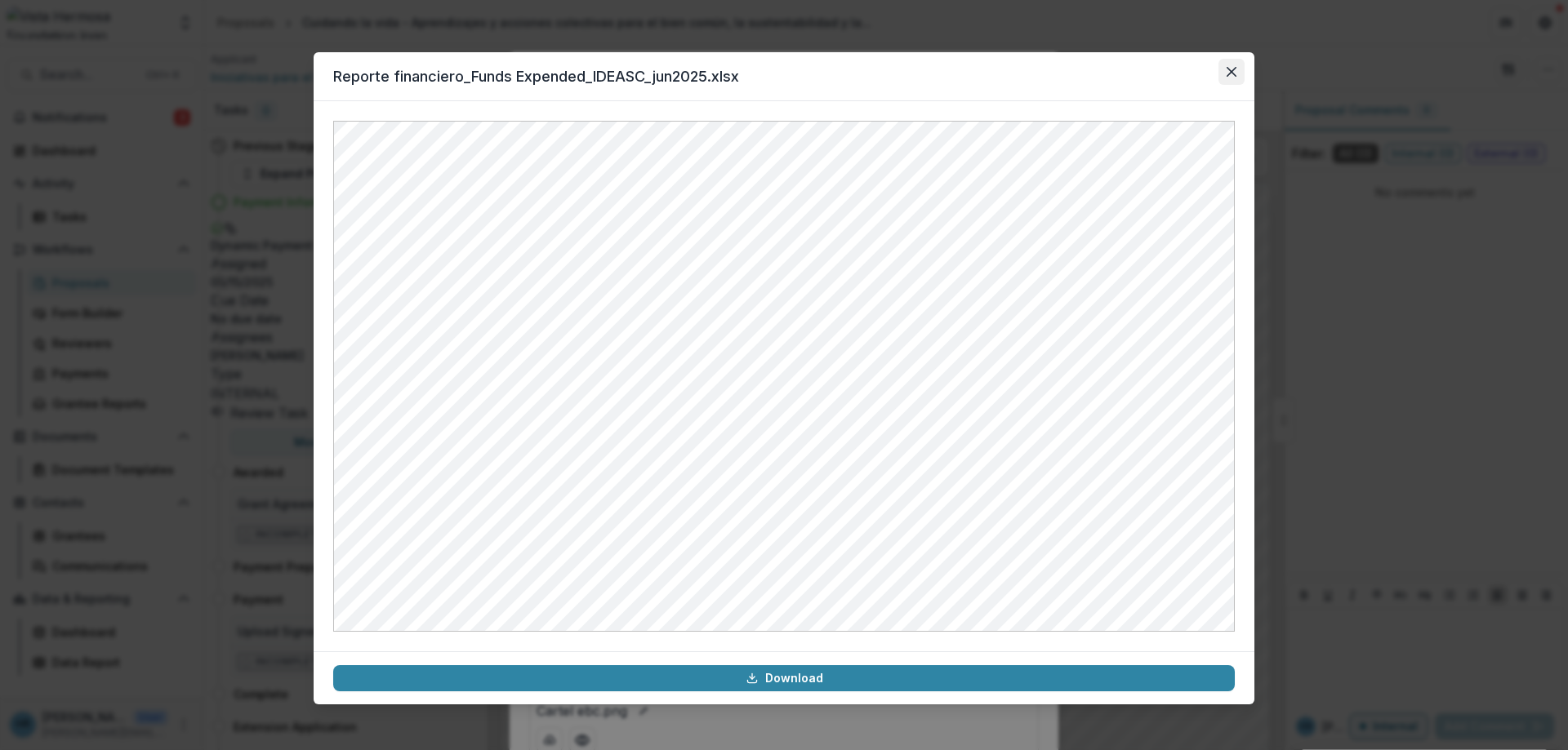
click at [1238, 67] on button "Close" at bounding box center [1231, 72] width 26 height 26
